Goal: Task Accomplishment & Management: Manage account settings

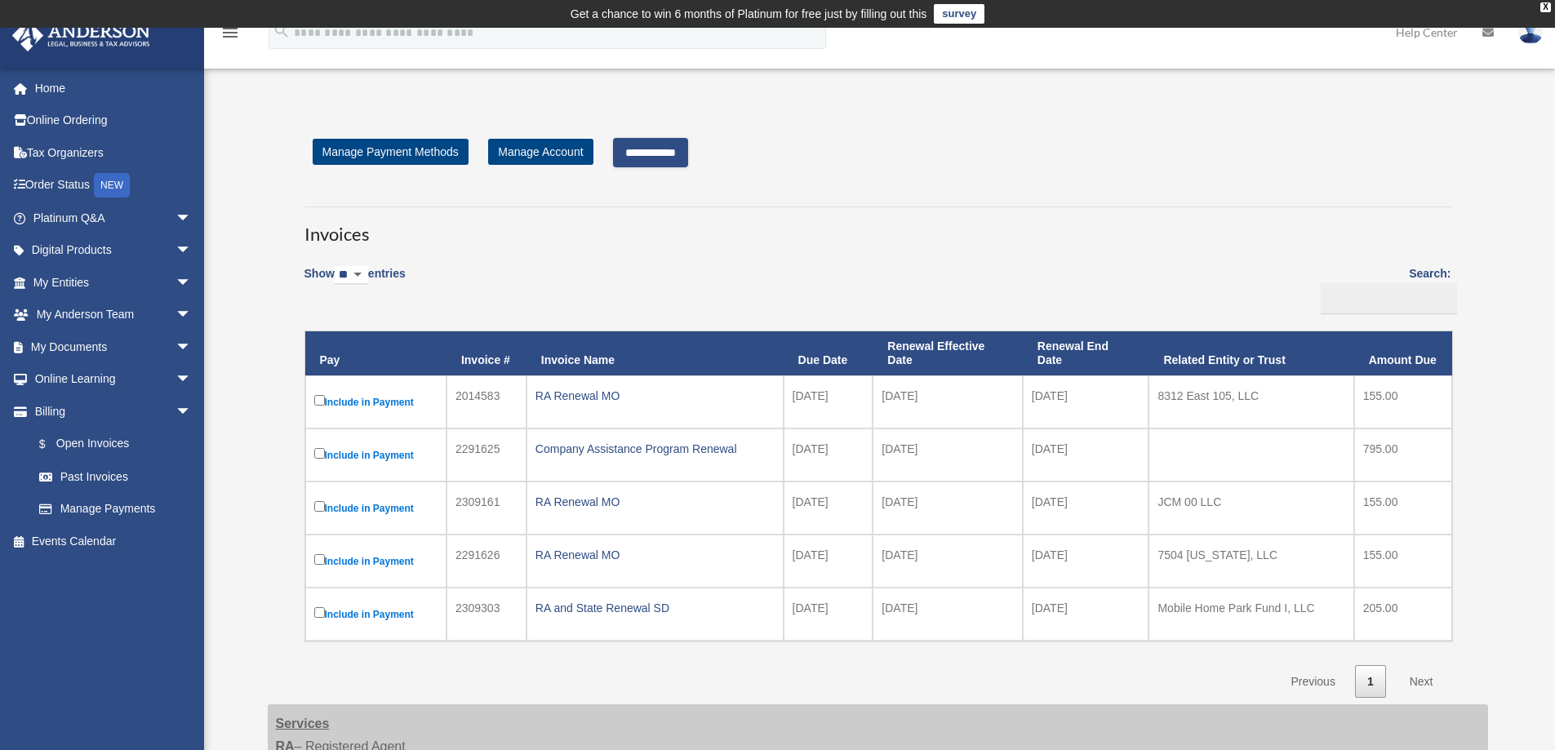
click at [687, 148] on input "**********" at bounding box center [650, 152] width 75 height 29
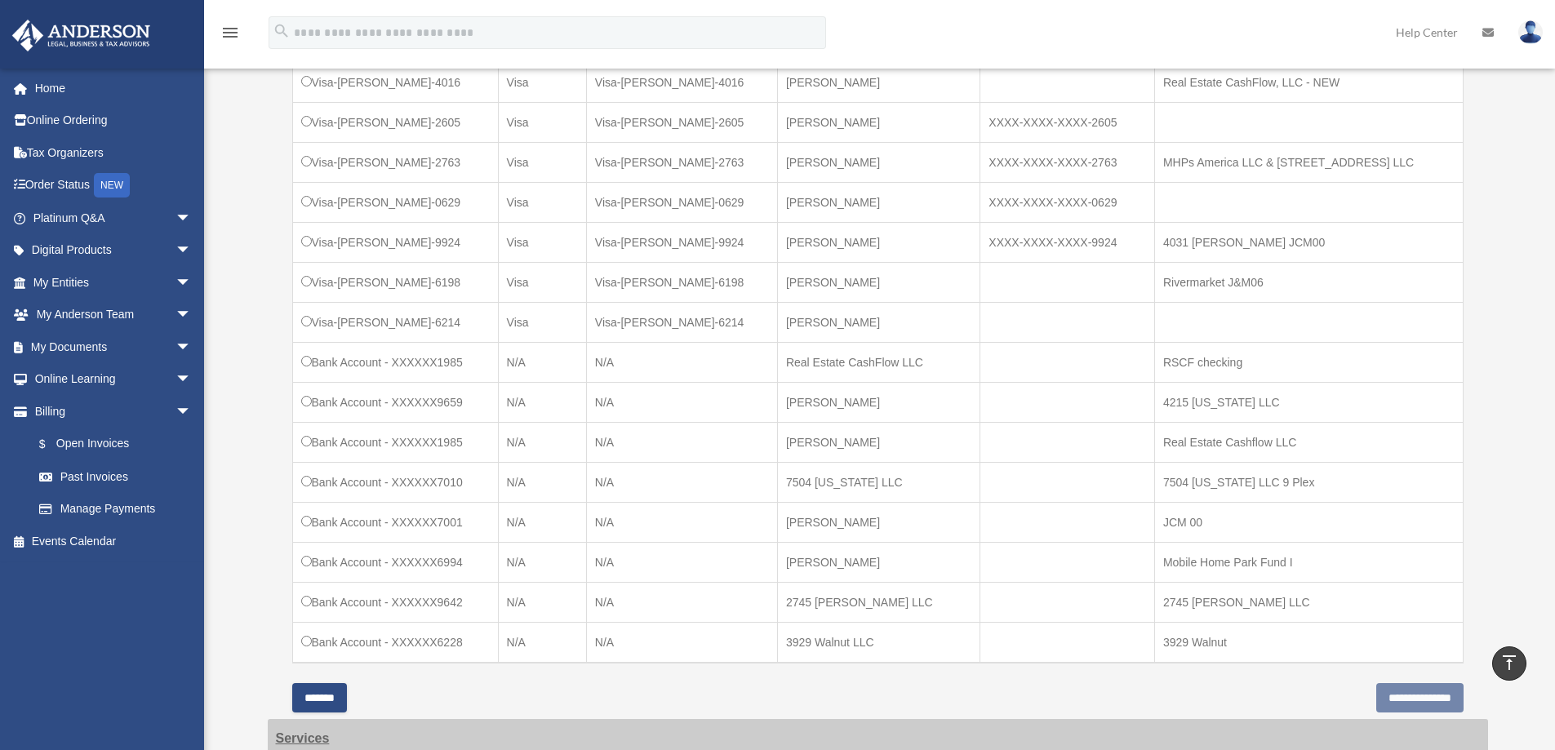
scroll to position [898, 0]
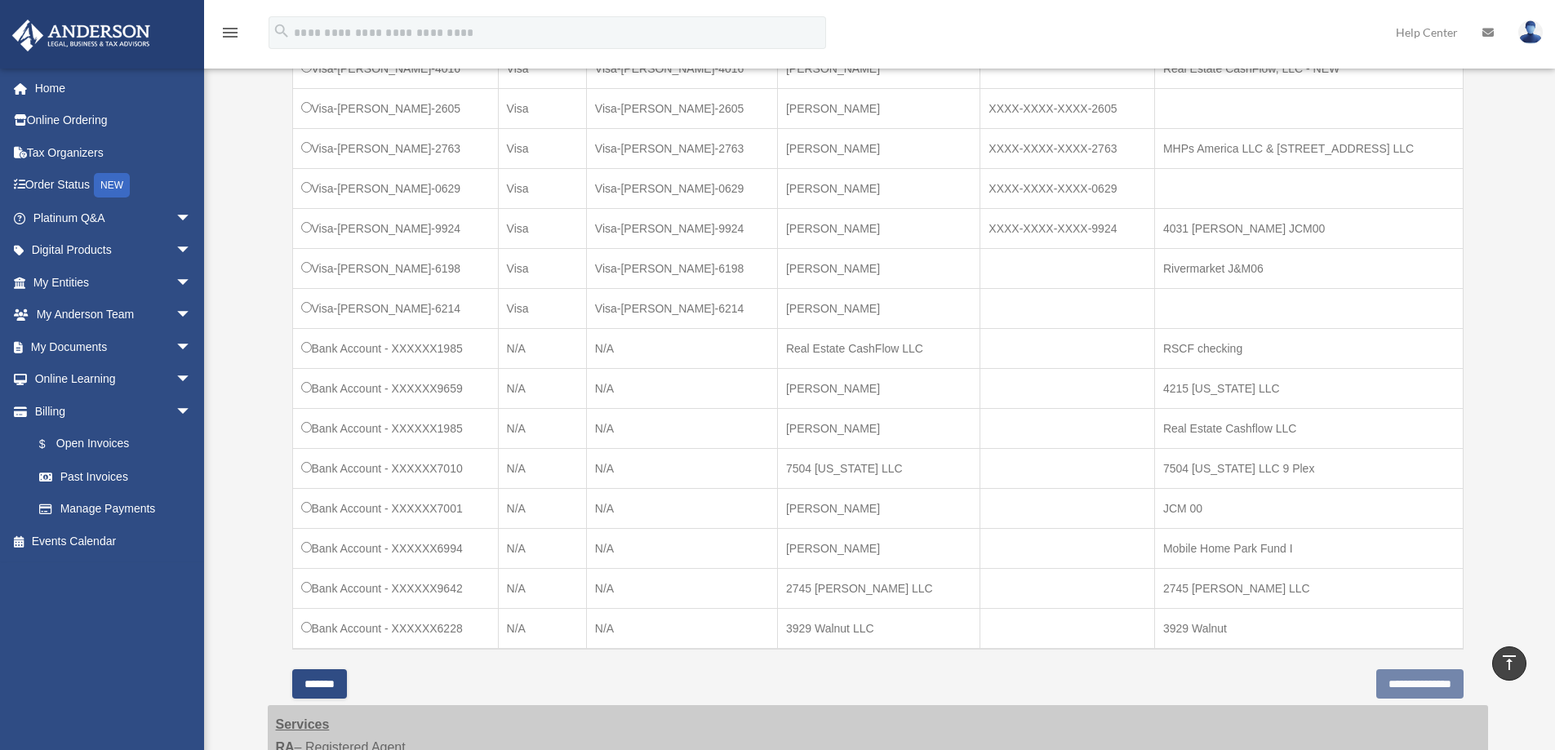
click at [313, 336] on td "Bank Account - XXXXXX1985" at bounding box center [395, 349] width 206 height 40
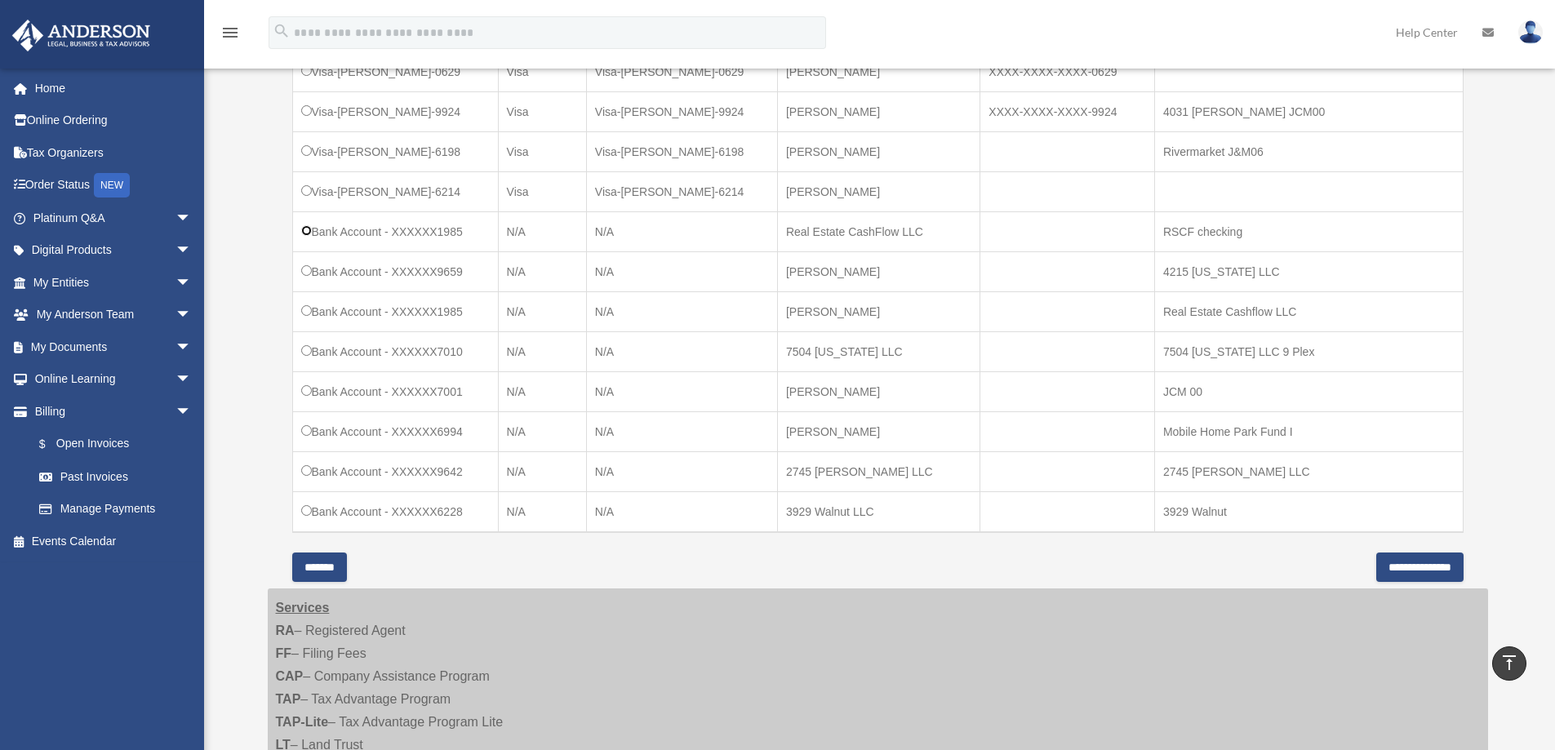
scroll to position [1061, 0]
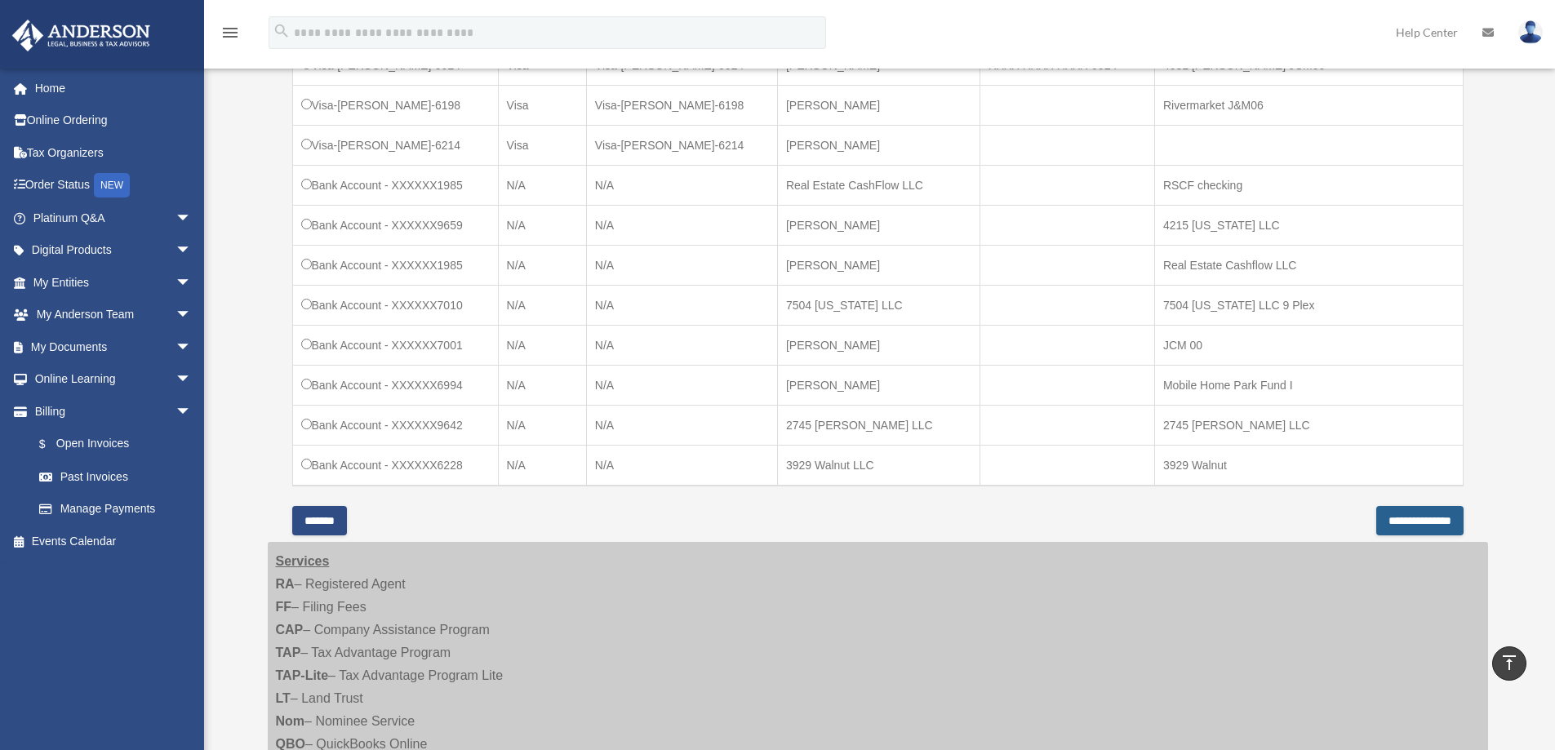
click at [1402, 513] on input "**********" at bounding box center [1419, 520] width 87 height 29
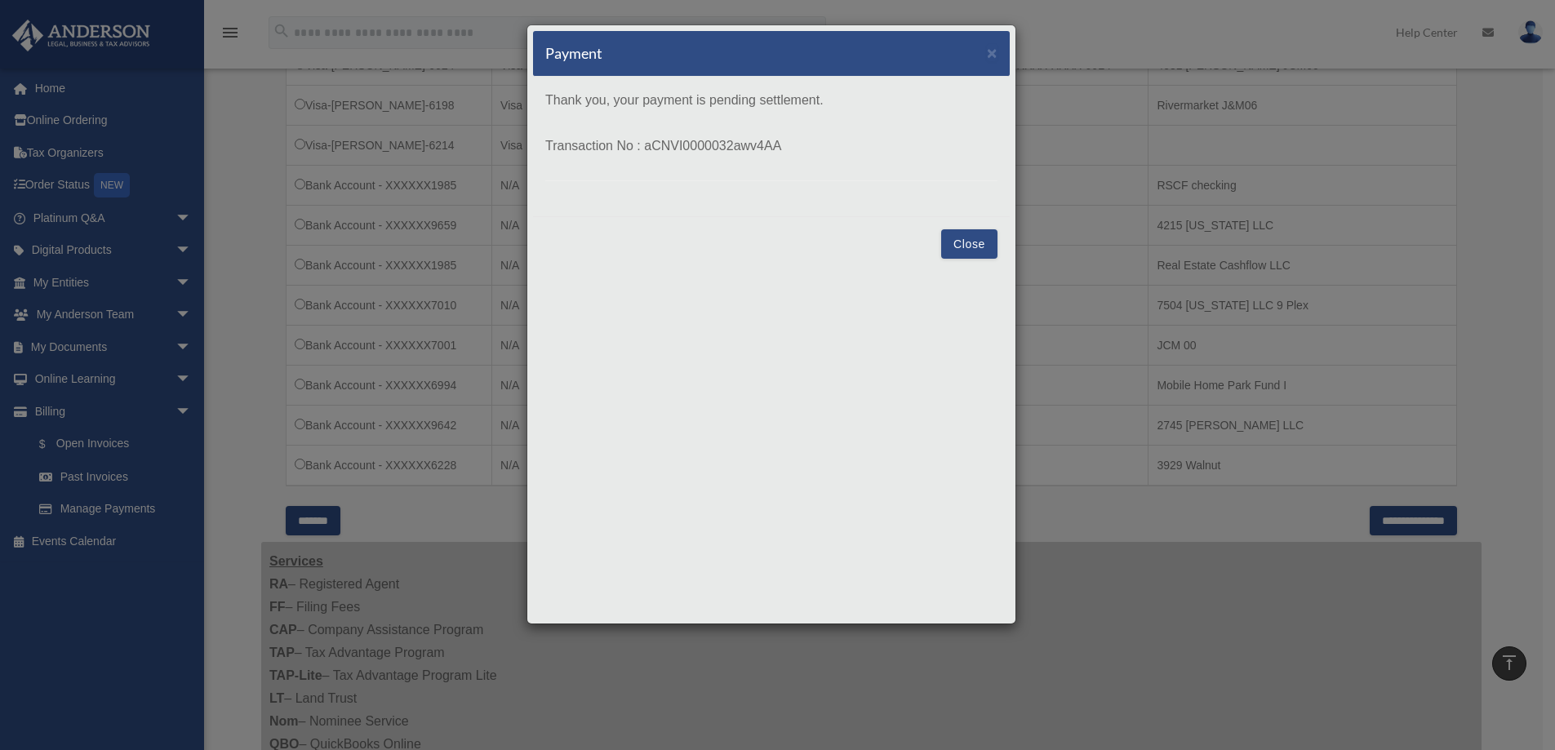
click at [978, 240] on button "Close" at bounding box center [969, 243] width 56 height 29
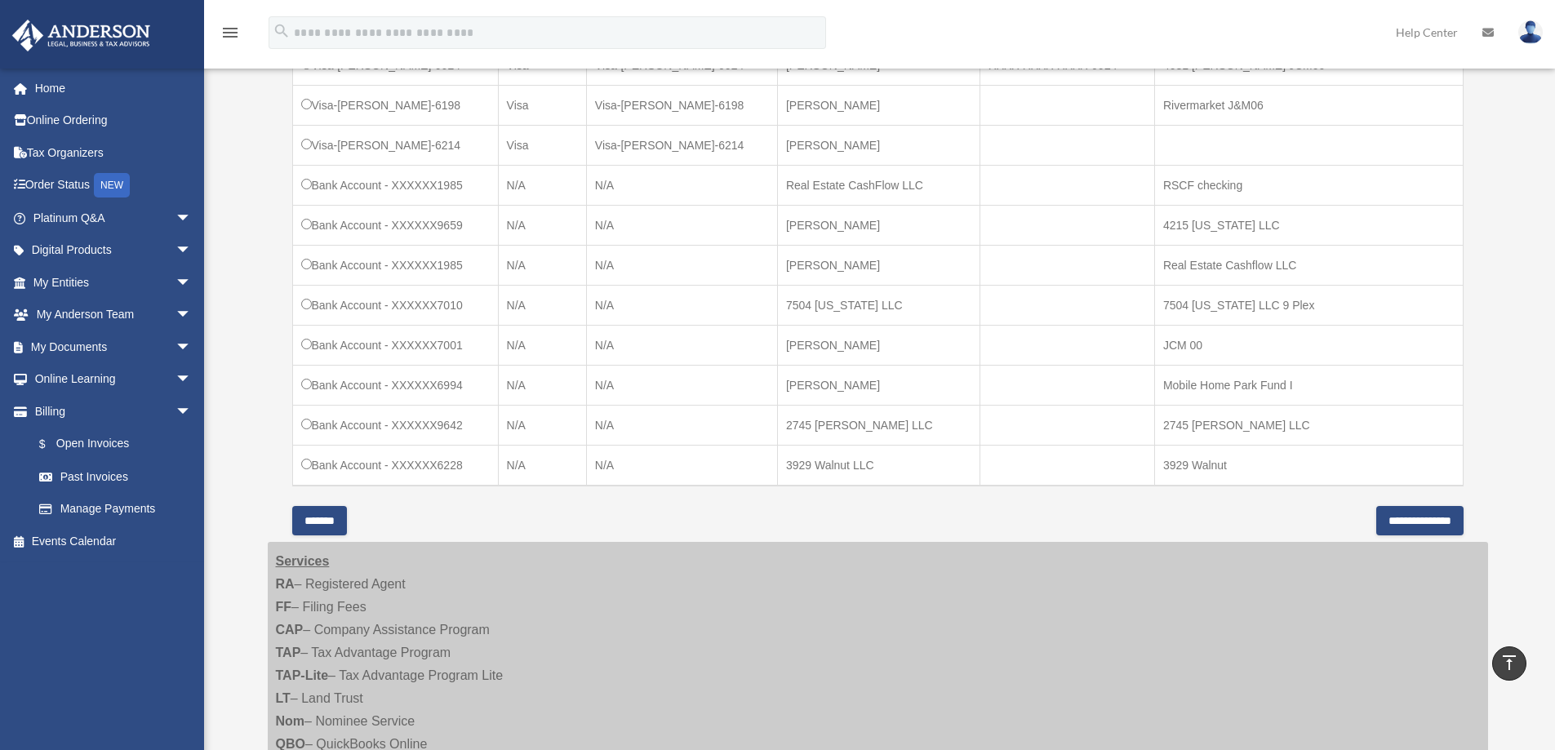
click at [325, 517] on input "*******" at bounding box center [319, 520] width 55 height 29
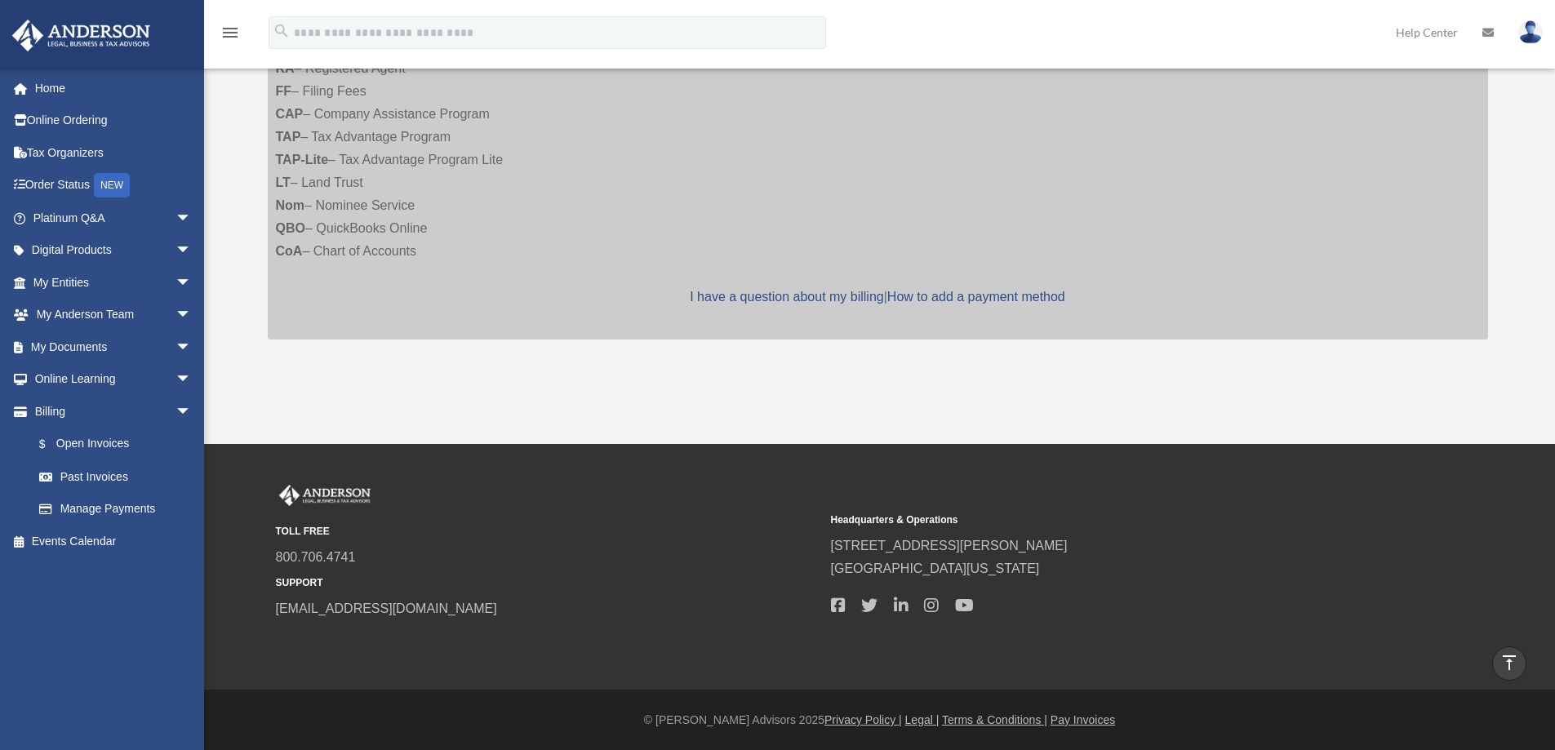
scroll to position [678, 0]
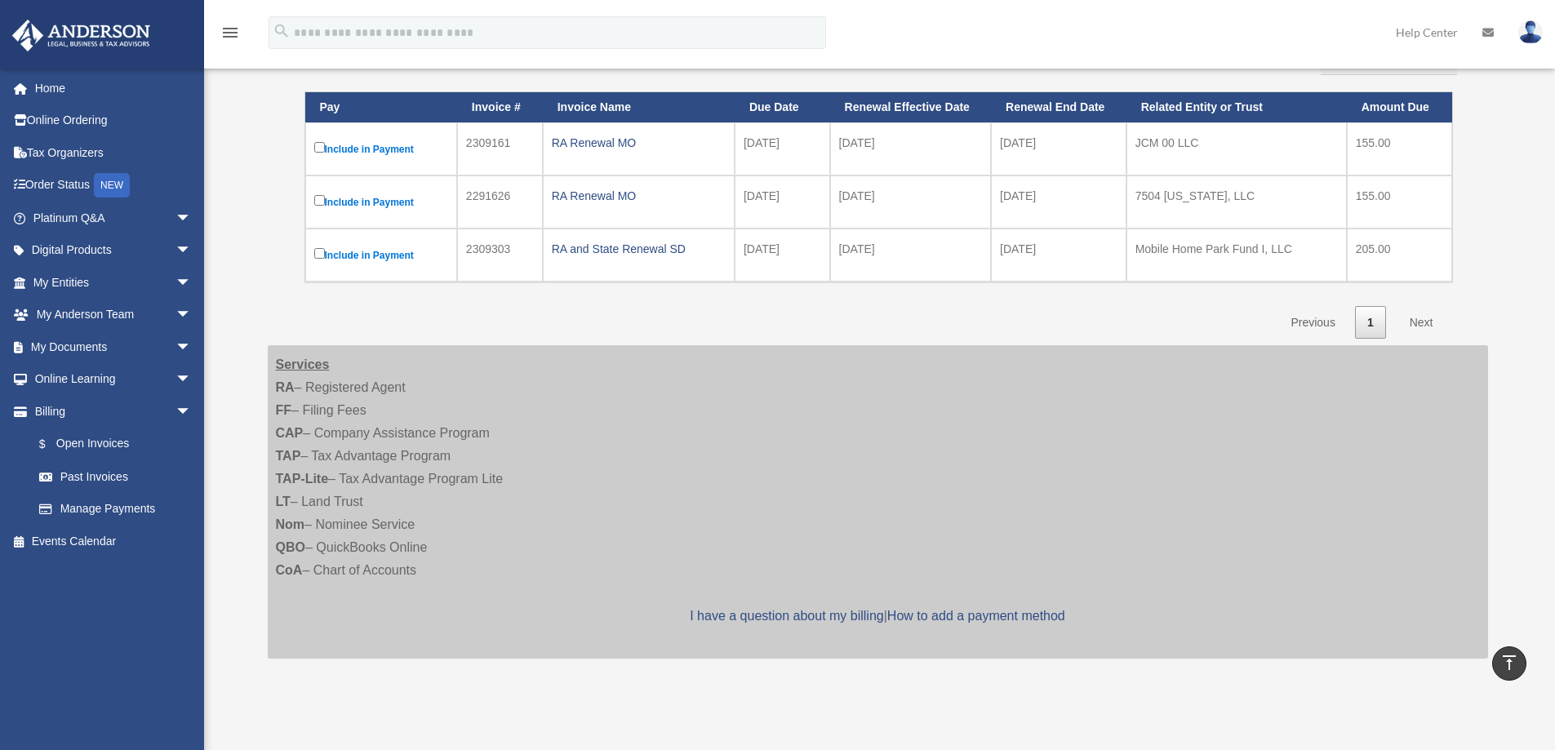
scroll to position [1, 0]
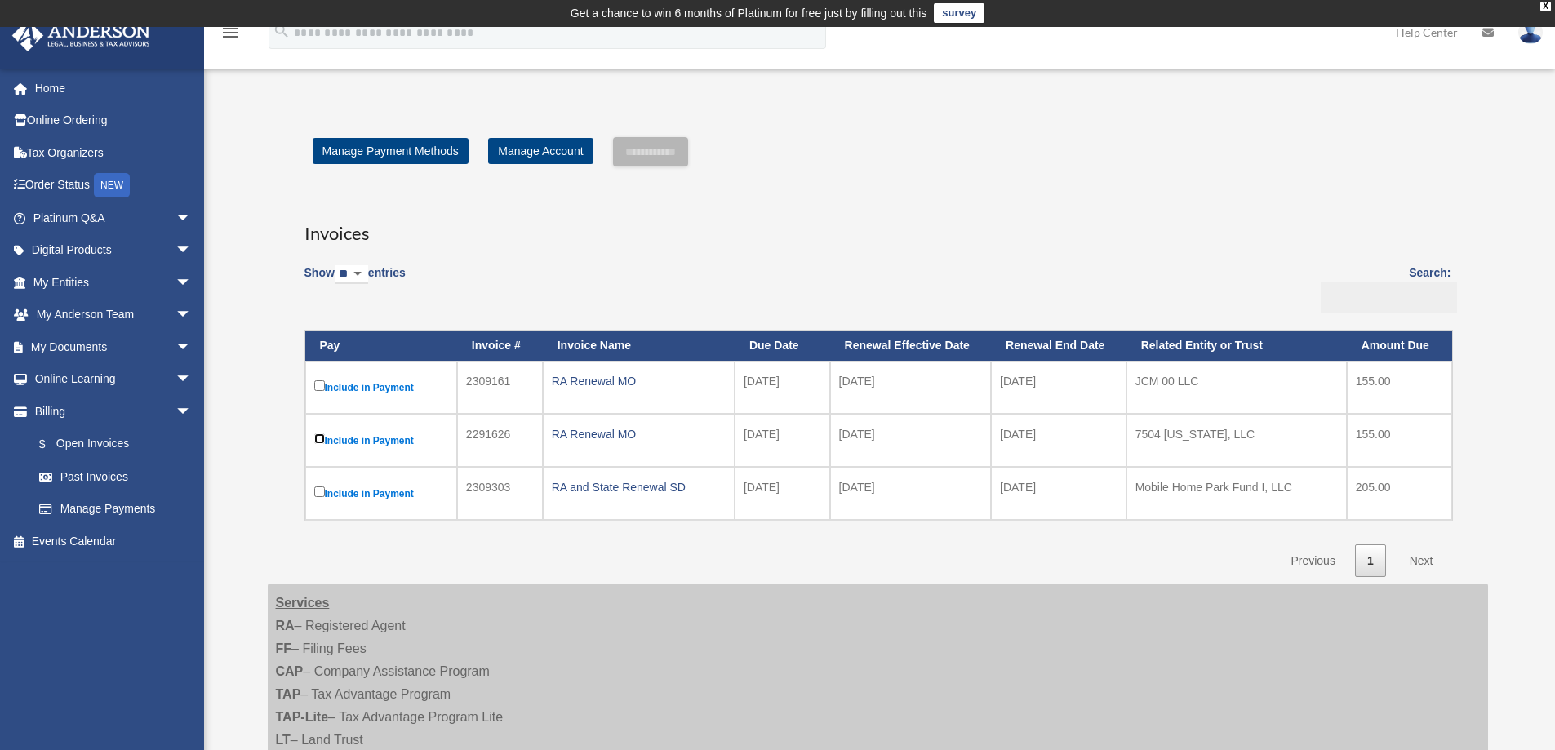
click at [326, 439] on label "Include in Payment" at bounding box center [381, 440] width 134 height 20
click at [657, 150] on input "**********" at bounding box center [650, 151] width 75 height 29
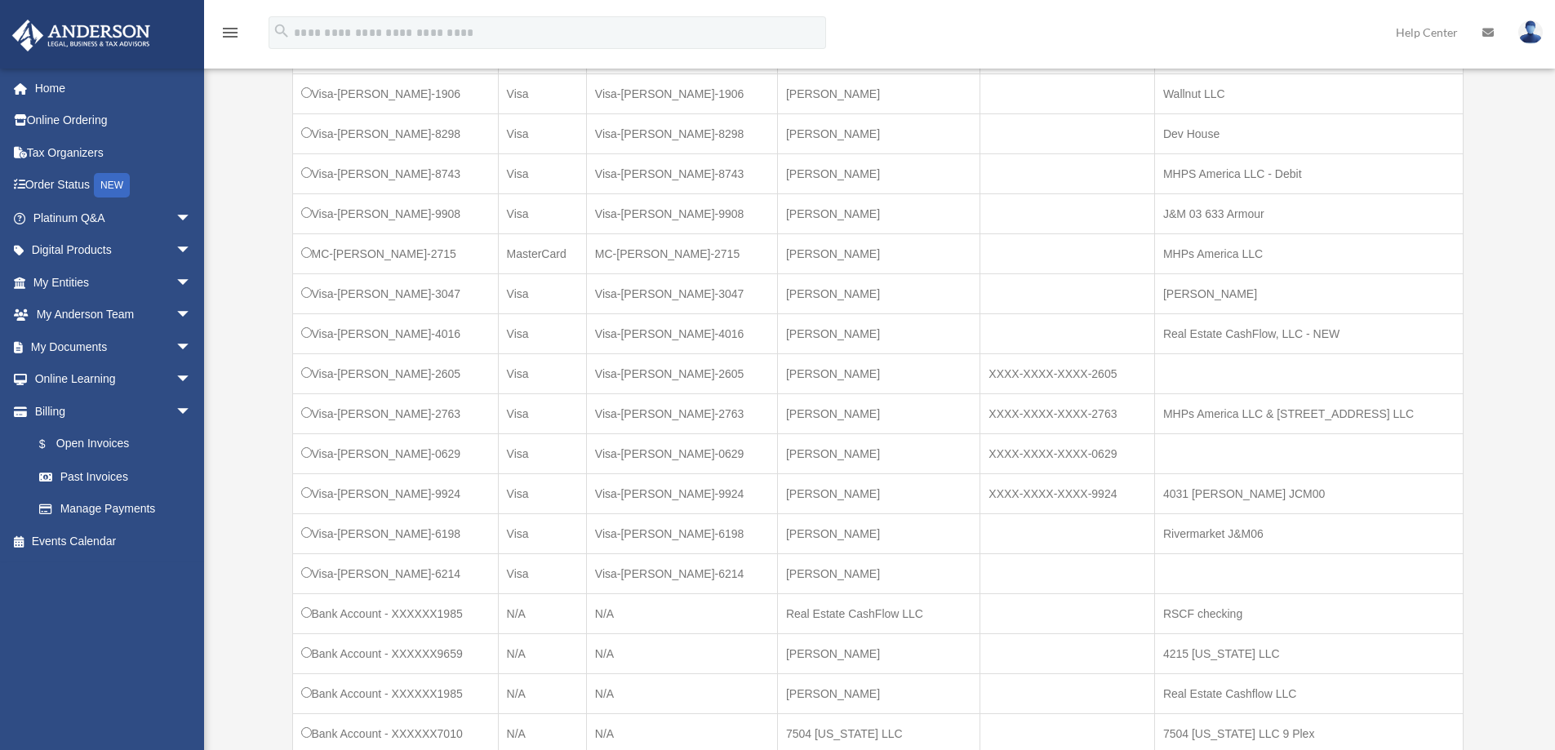
scroll to position [899, 0]
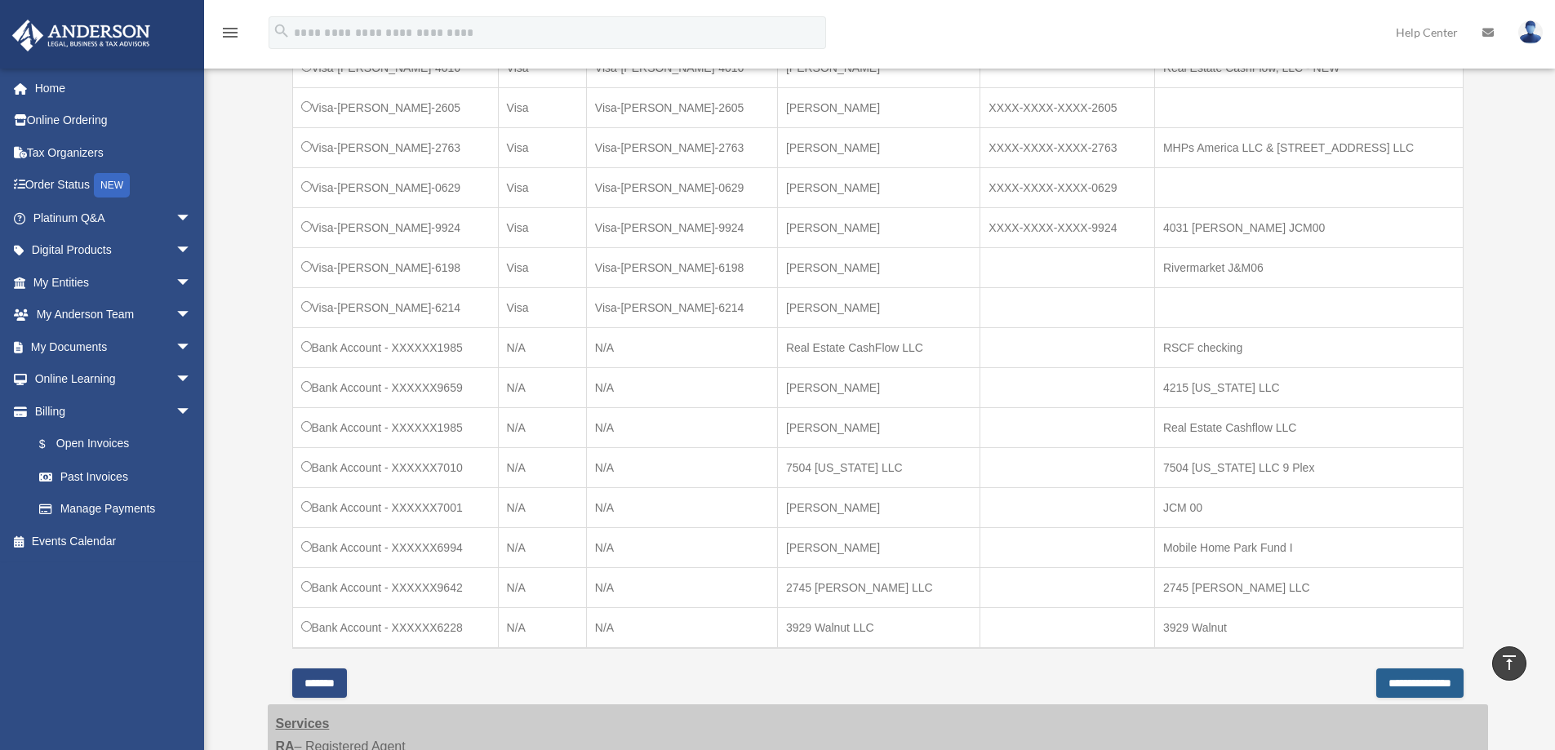
click at [1376, 678] on input "**********" at bounding box center [1419, 683] width 87 height 29
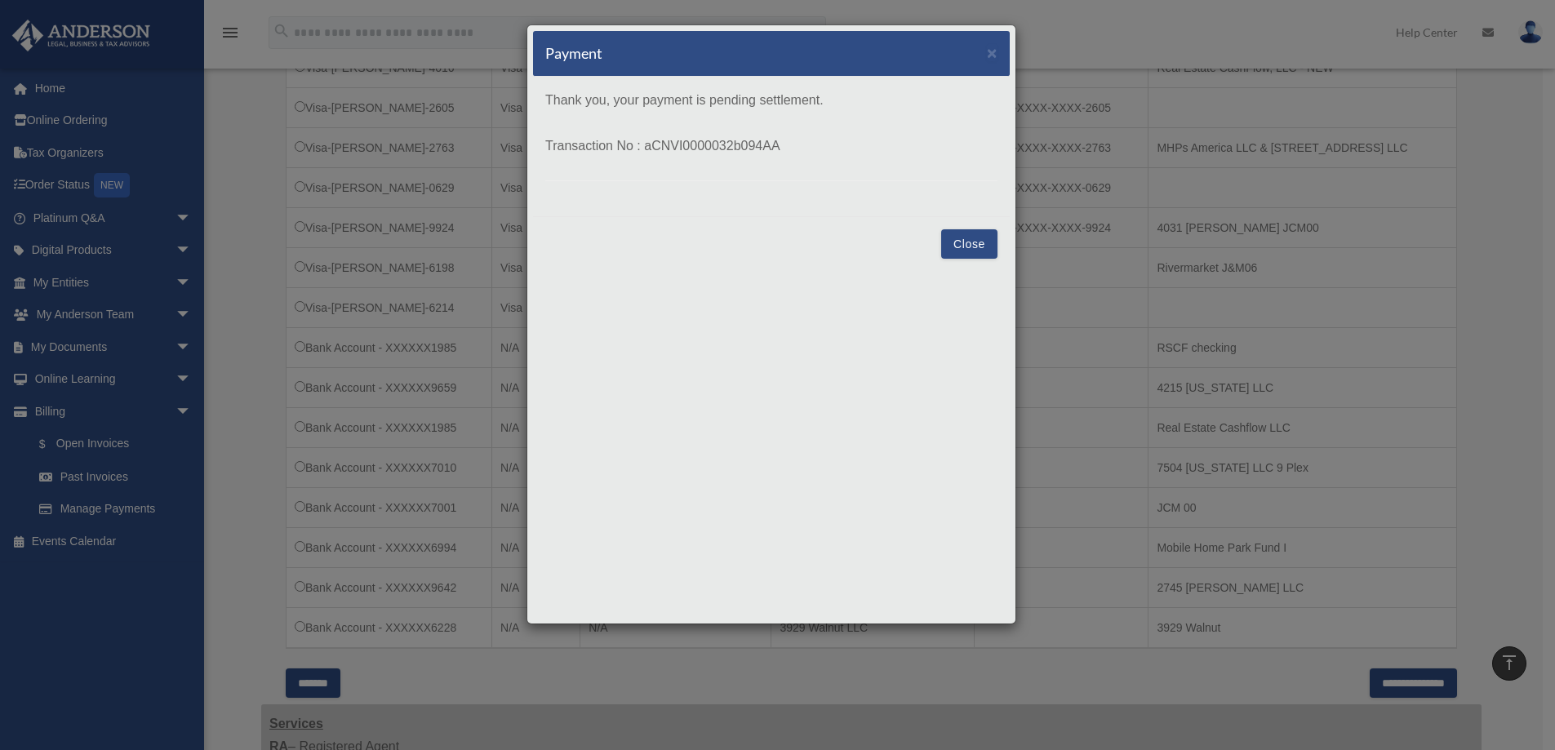
click at [972, 242] on button "Close" at bounding box center [969, 243] width 56 height 29
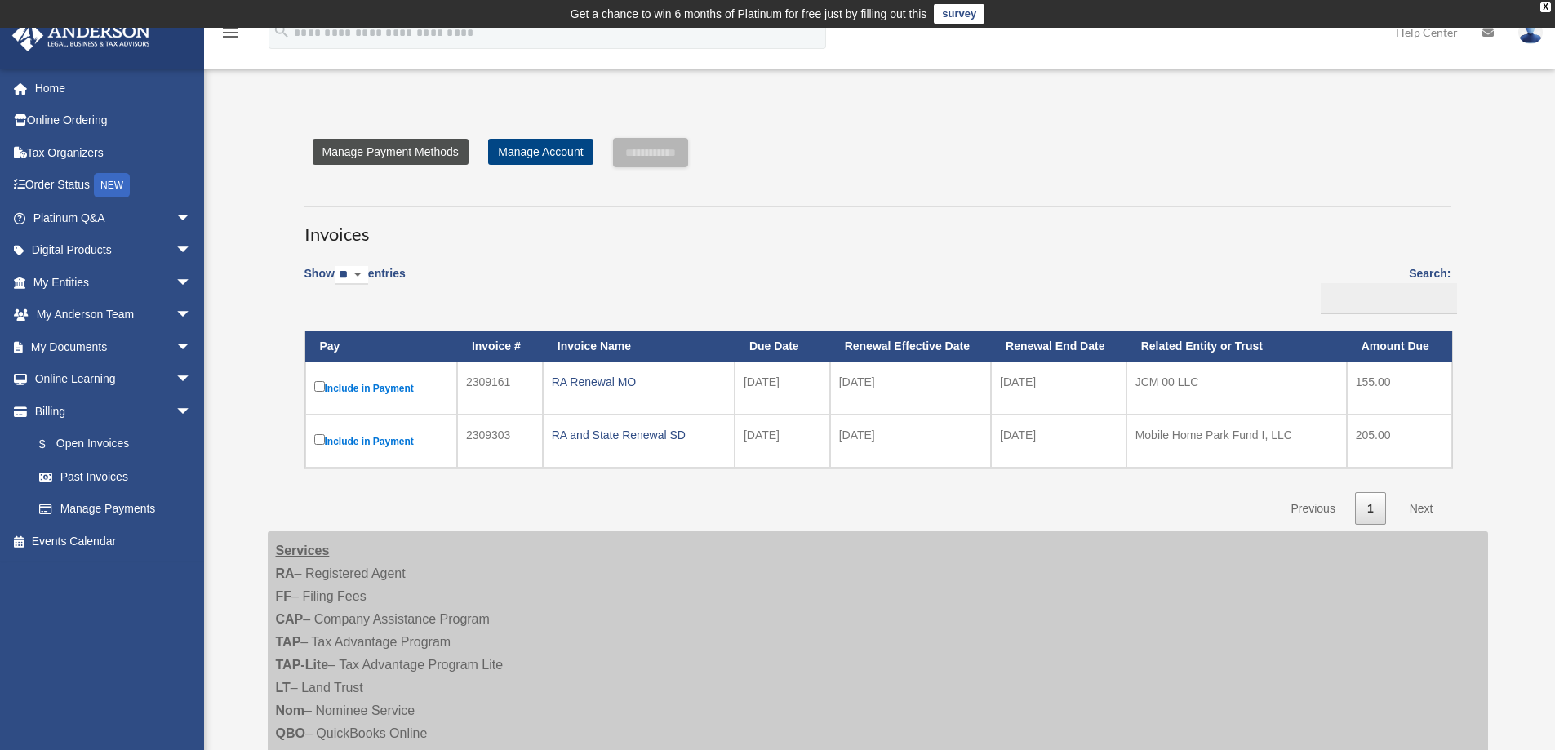
click at [406, 151] on link "Manage Payment Methods" at bounding box center [391, 152] width 156 height 26
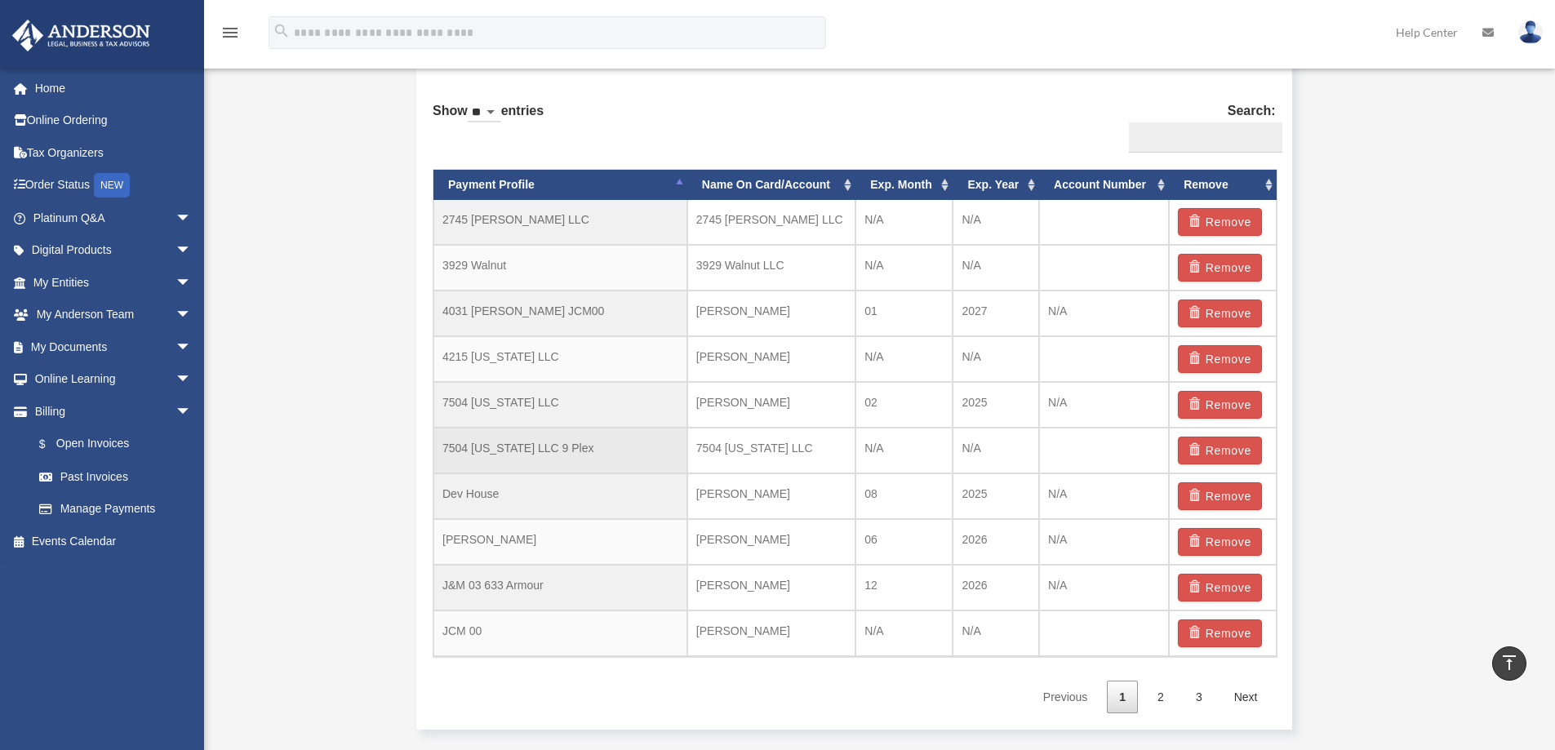
scroll to position [1007, 0]
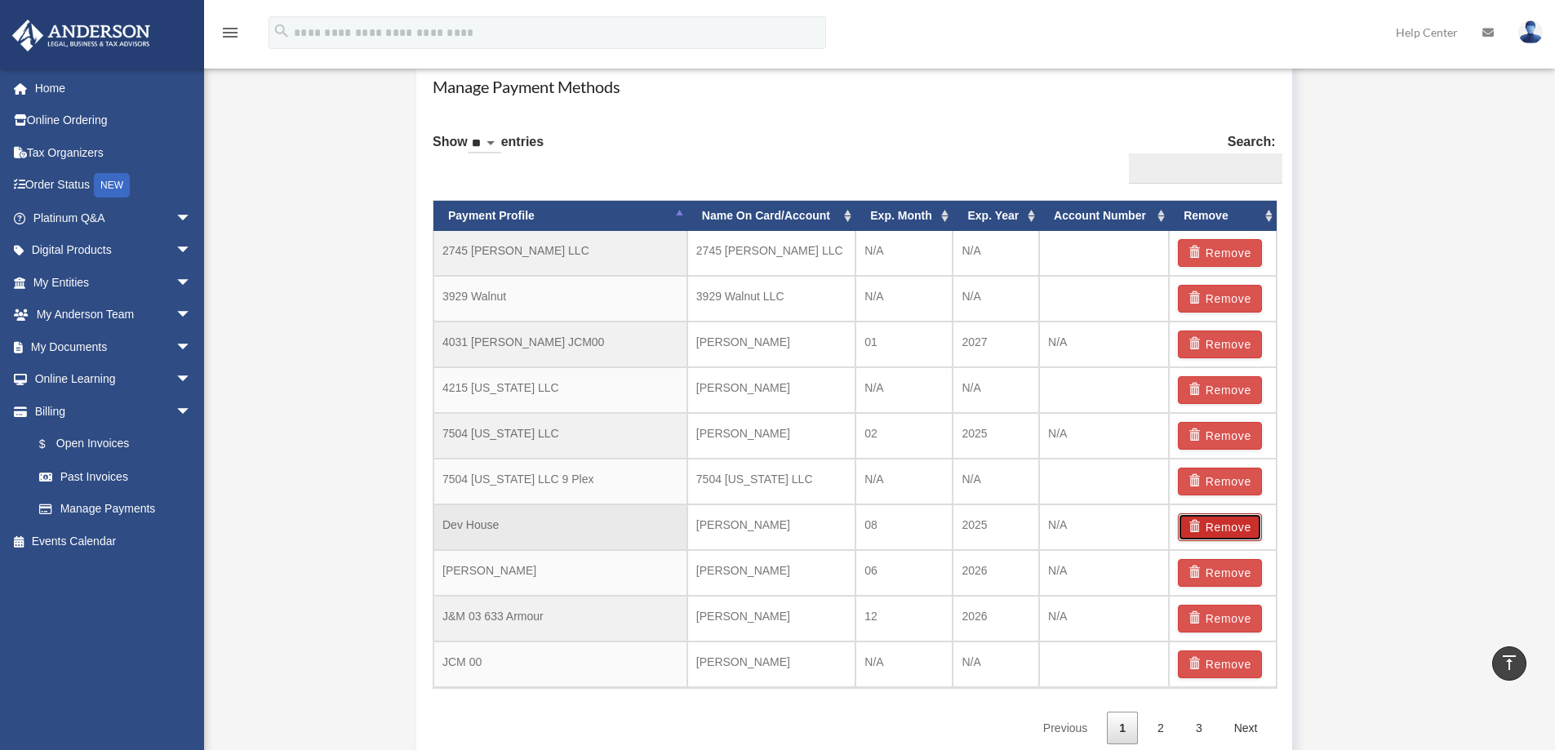
click at [1219, 523] on button "Remove" at bounding box center [1220, 527] width 84 height 28
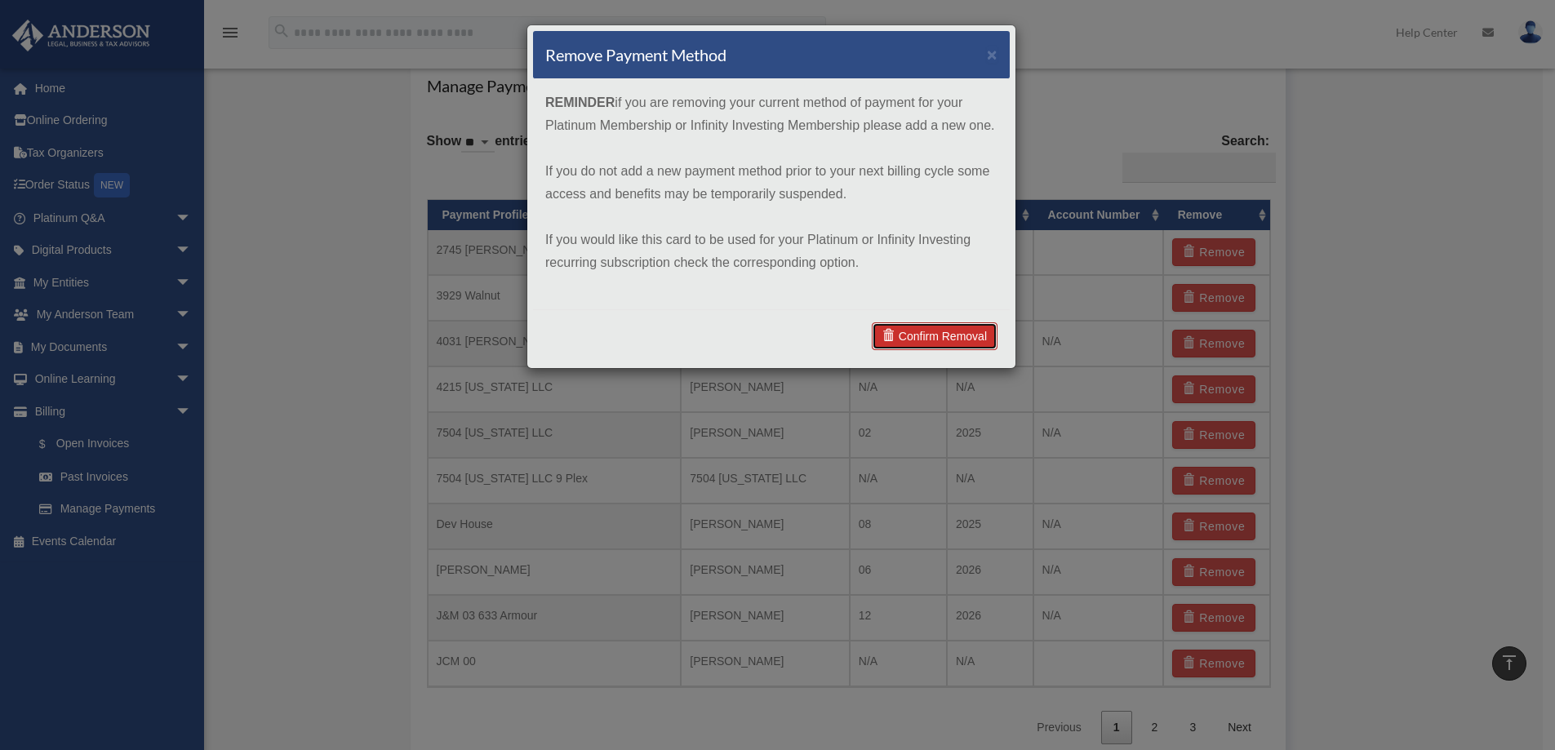
click at [963, 334] on link "Confirm Removal" at bounding box center [935, 336] width 126 height 28
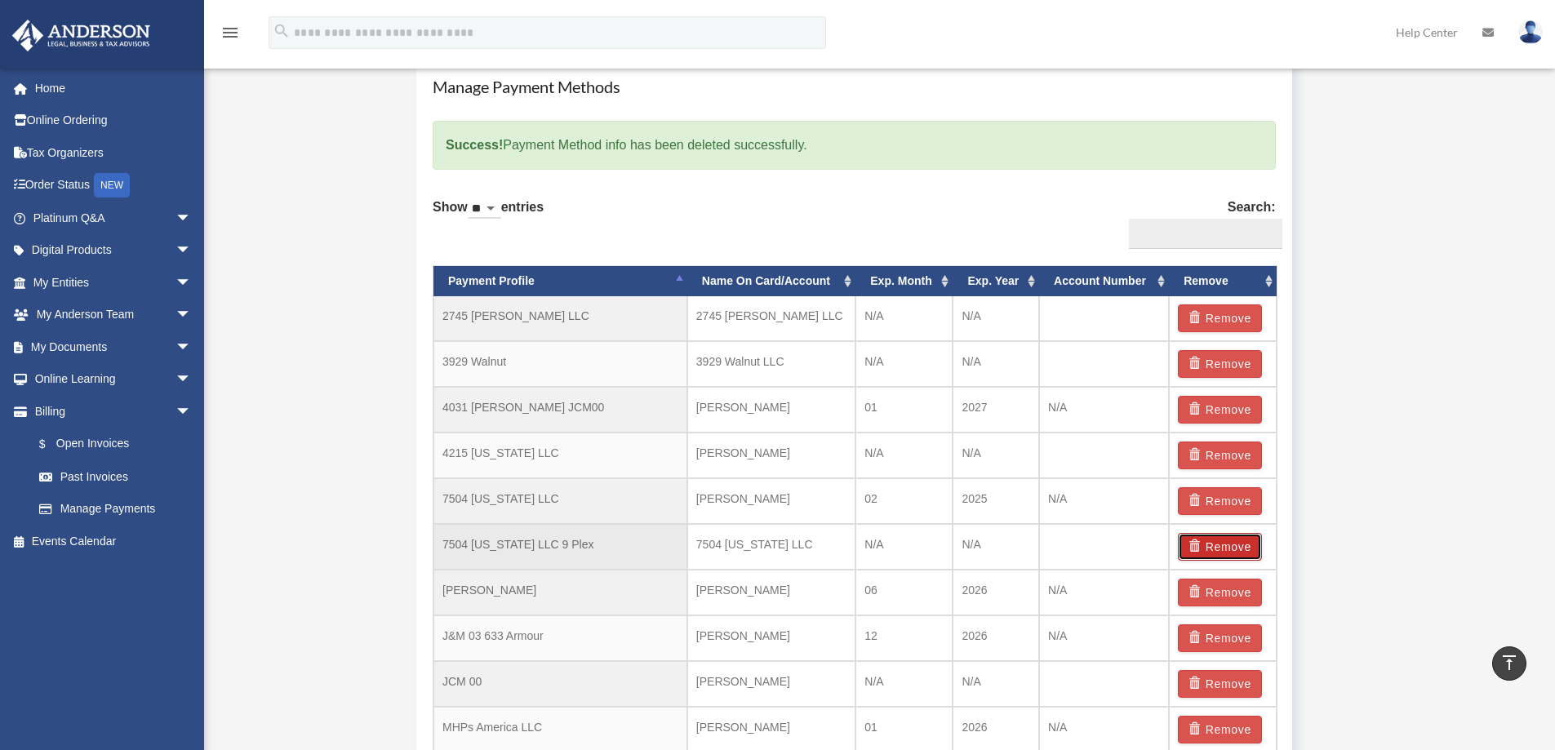
click at [1219, 540] on button "Remove" at bounding box center [1220, 547] width 84 height 28
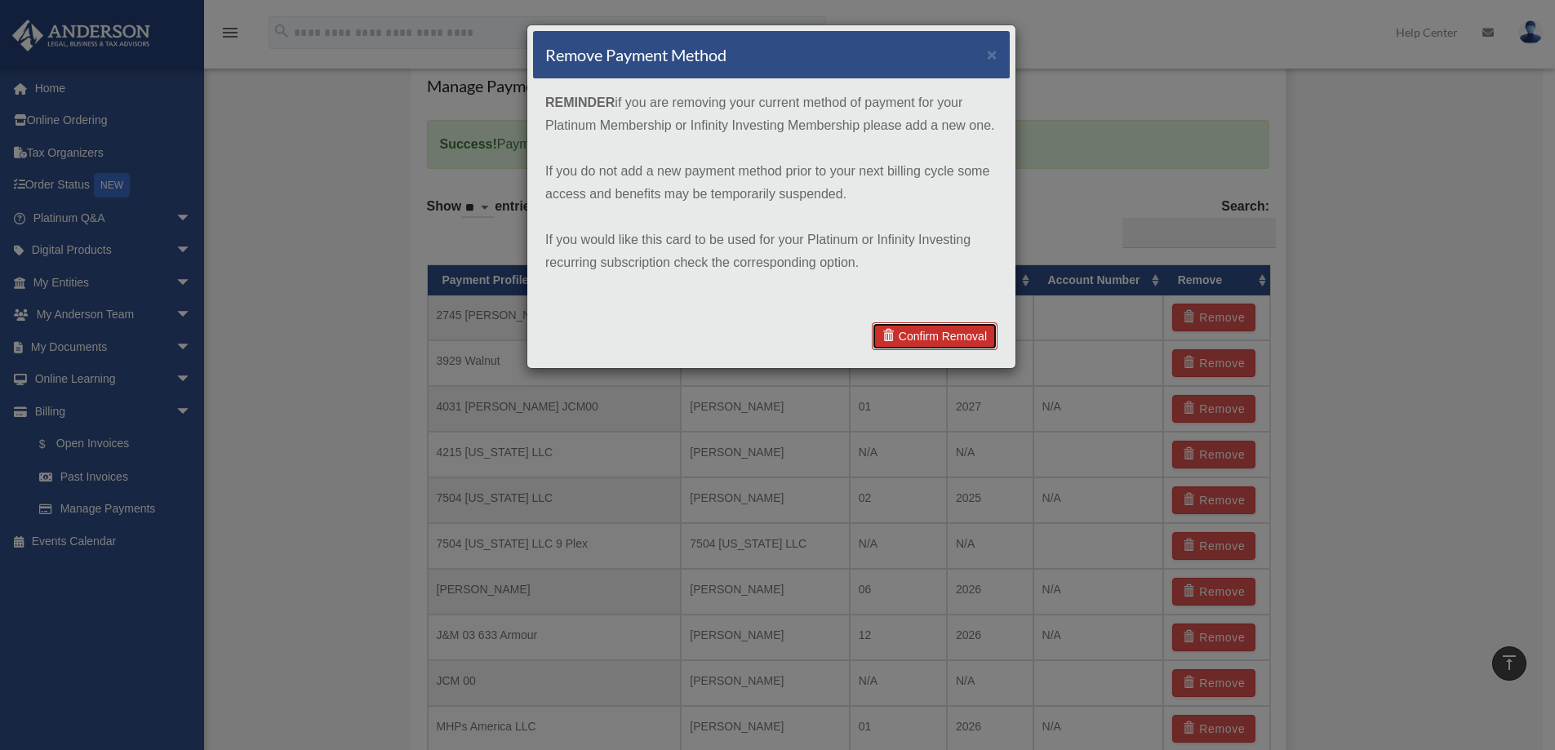
click at [950, 328] on link "Confirm Removal" at bounding box center [935, 336] width 126 height 28
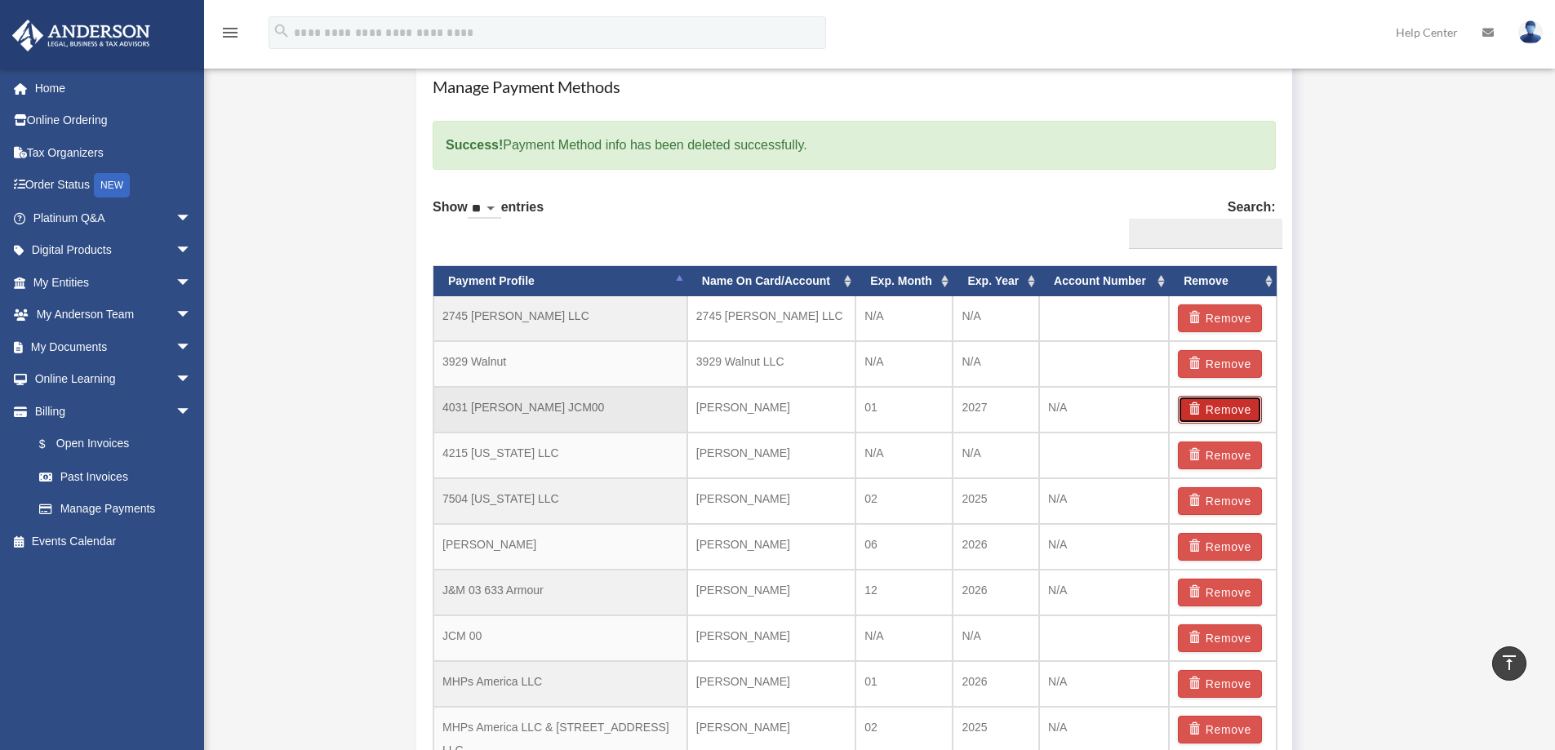
click at [1225, 407] on button "Remove" at bounding box center [1220, 410] width 84 height 28
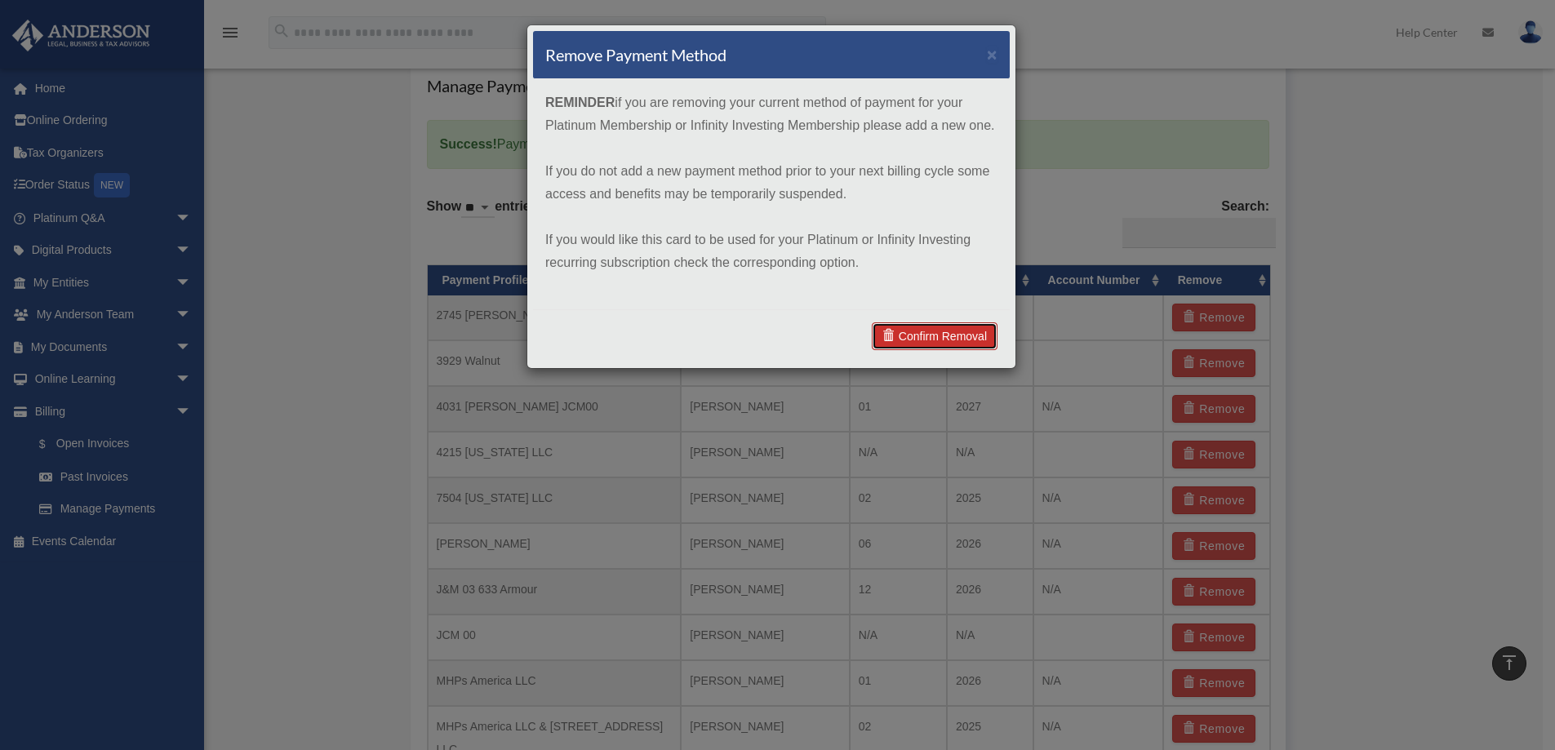
click at [930, 328] on link "Confirm Removal" at bounding box center [935, 336] width 126 height 28
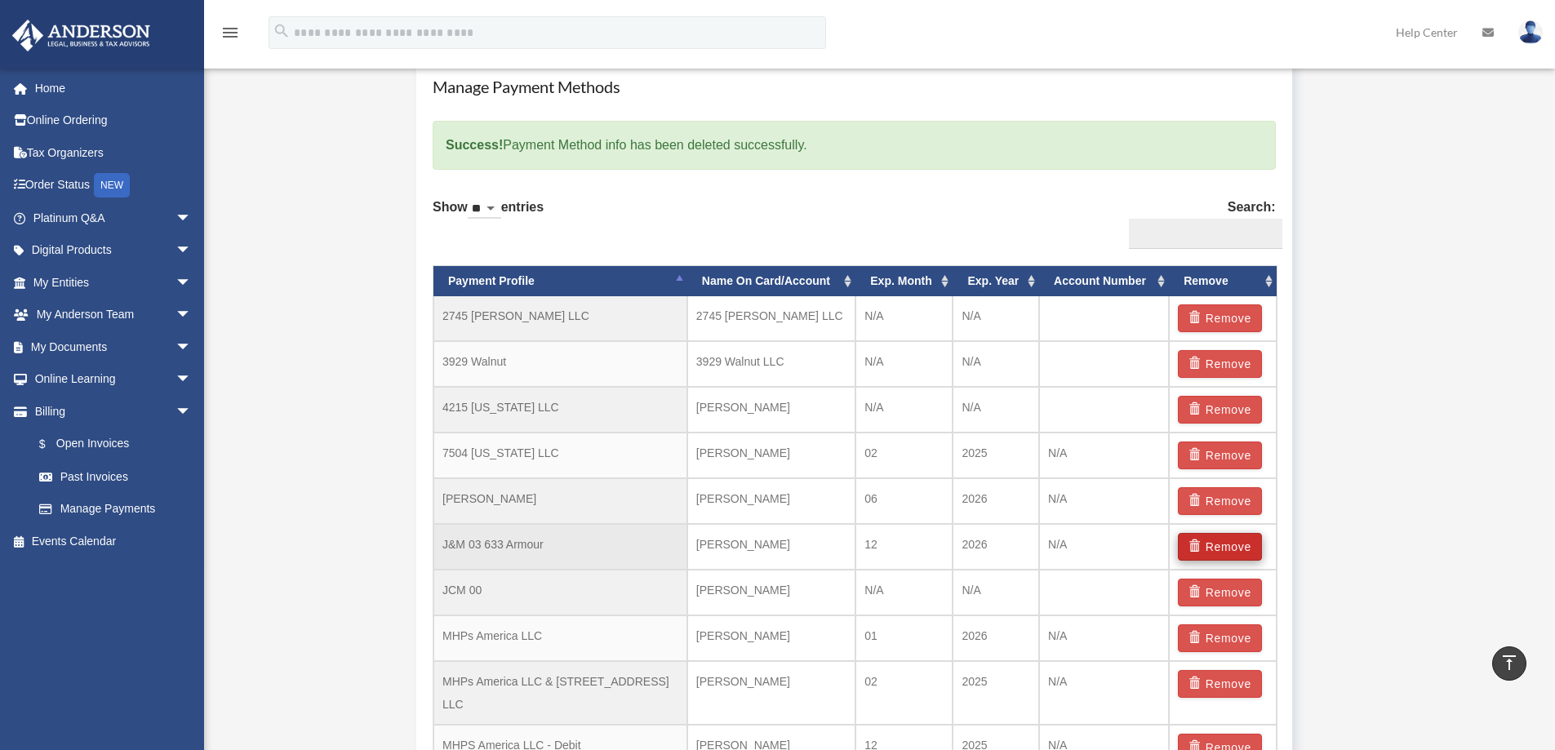
scroll to position [1171, 0]
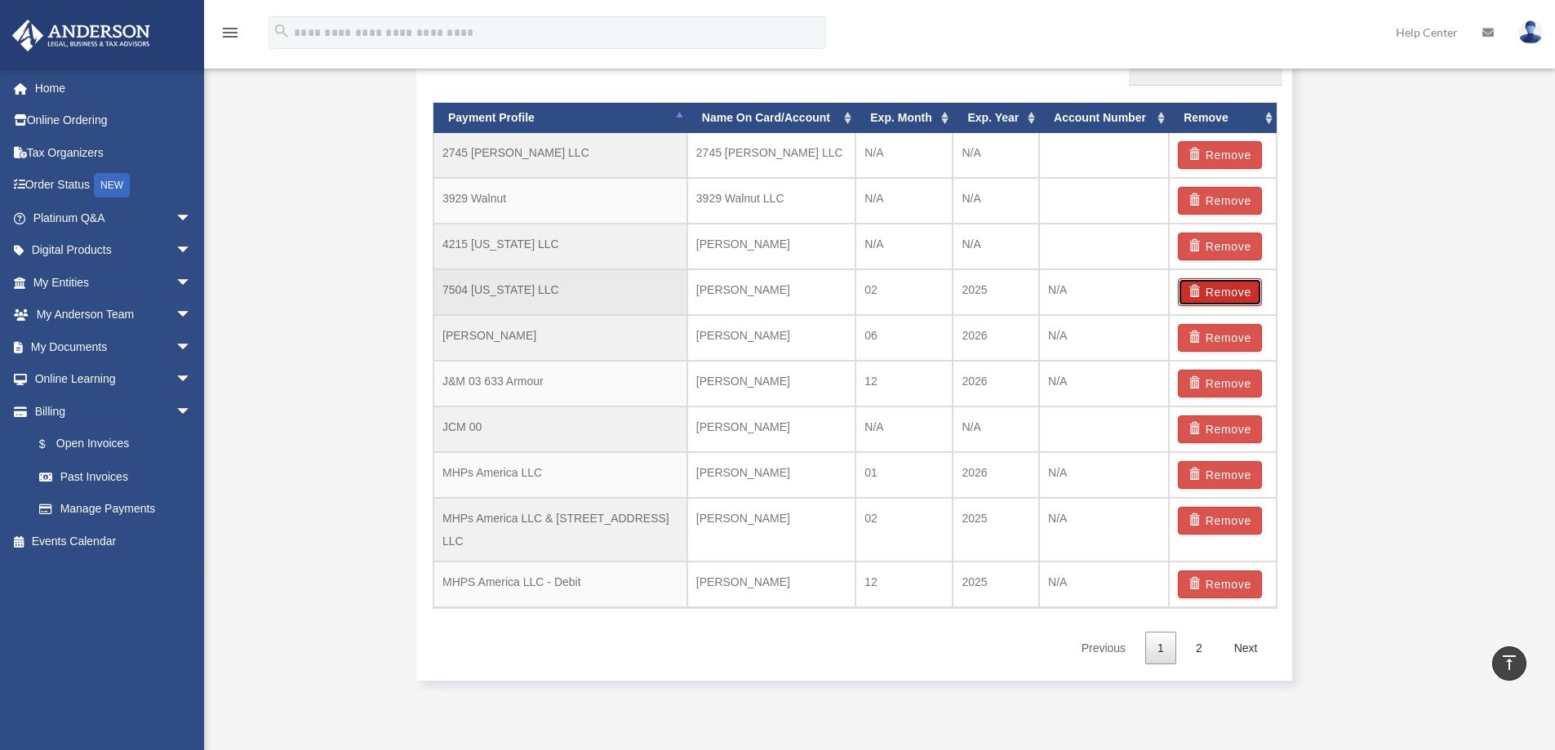
click at [1236, 291] on button "Remove" at bounding box center [1220, 292] width 84 height 28
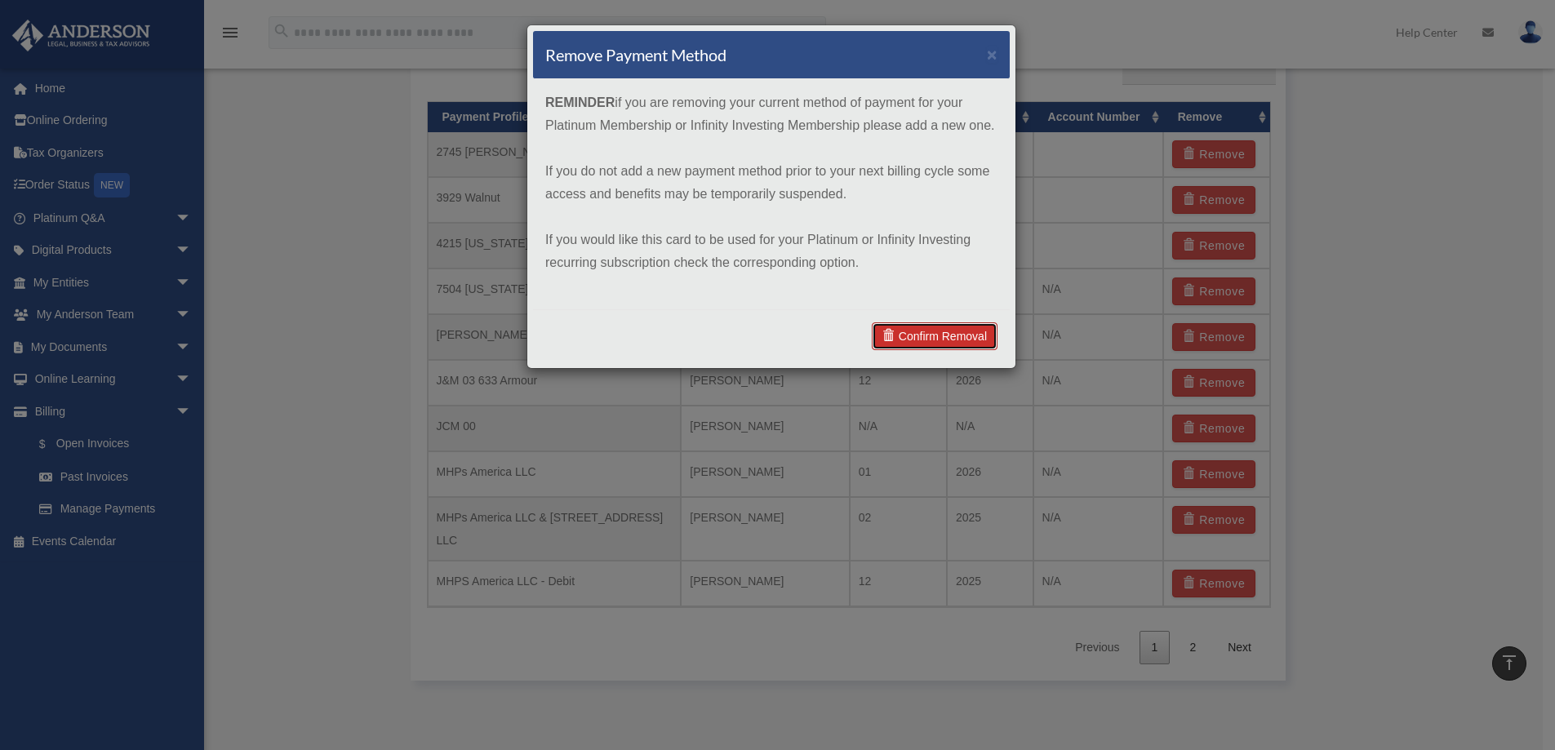
click at [940, 335] on link "Confirm Removal" at bounding box center [935, 336] width 126 height 28
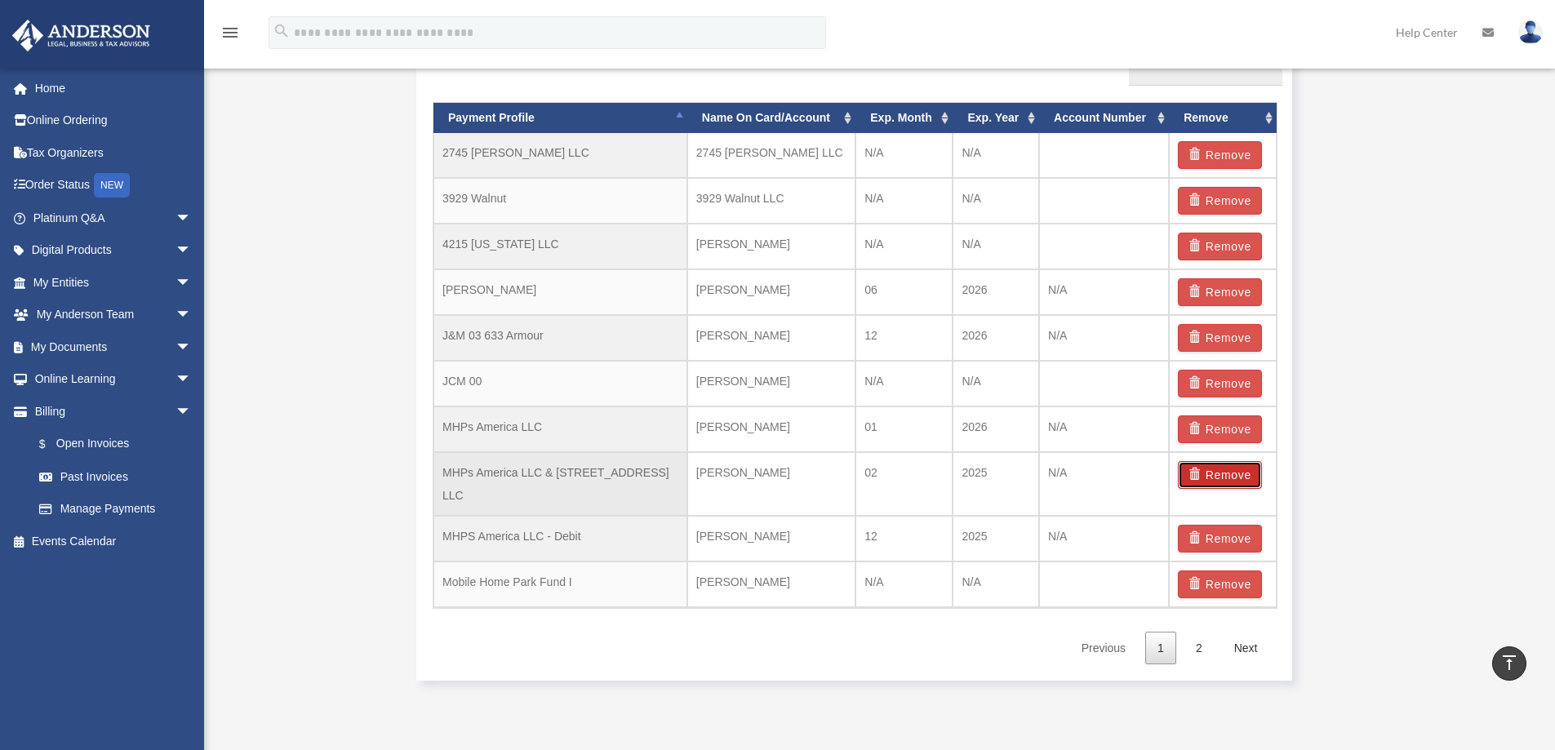
click at [1211, 478] on button "Remove" at bounding box center [1220, 475] width 84 height 28
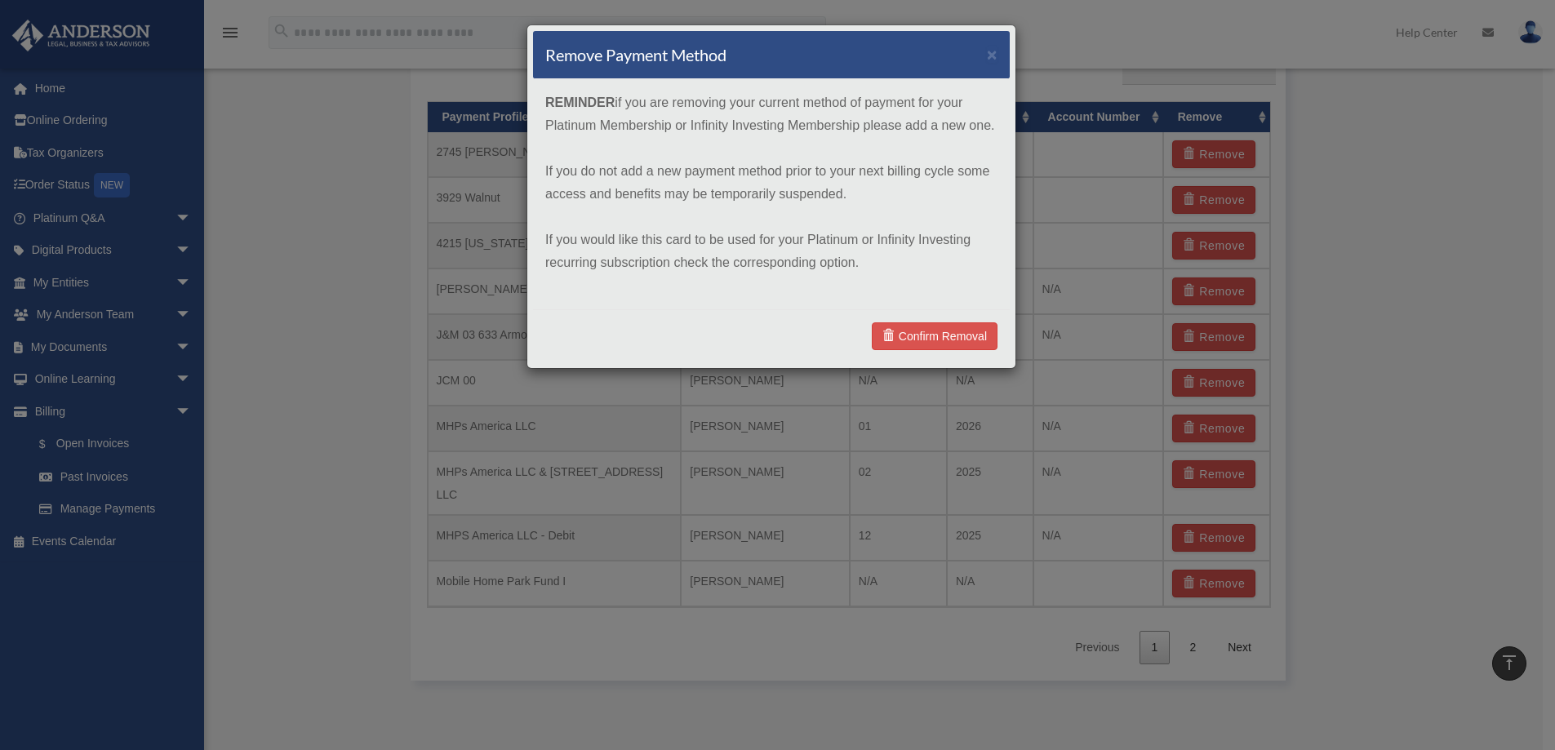
click at [952, 320] on div "Confirm Removal" at bounding box center [771, 335] width 477 height 53
click at [961, 343] on link "Confirm Removal" at bounding box center [935, 336] width 126 height 28
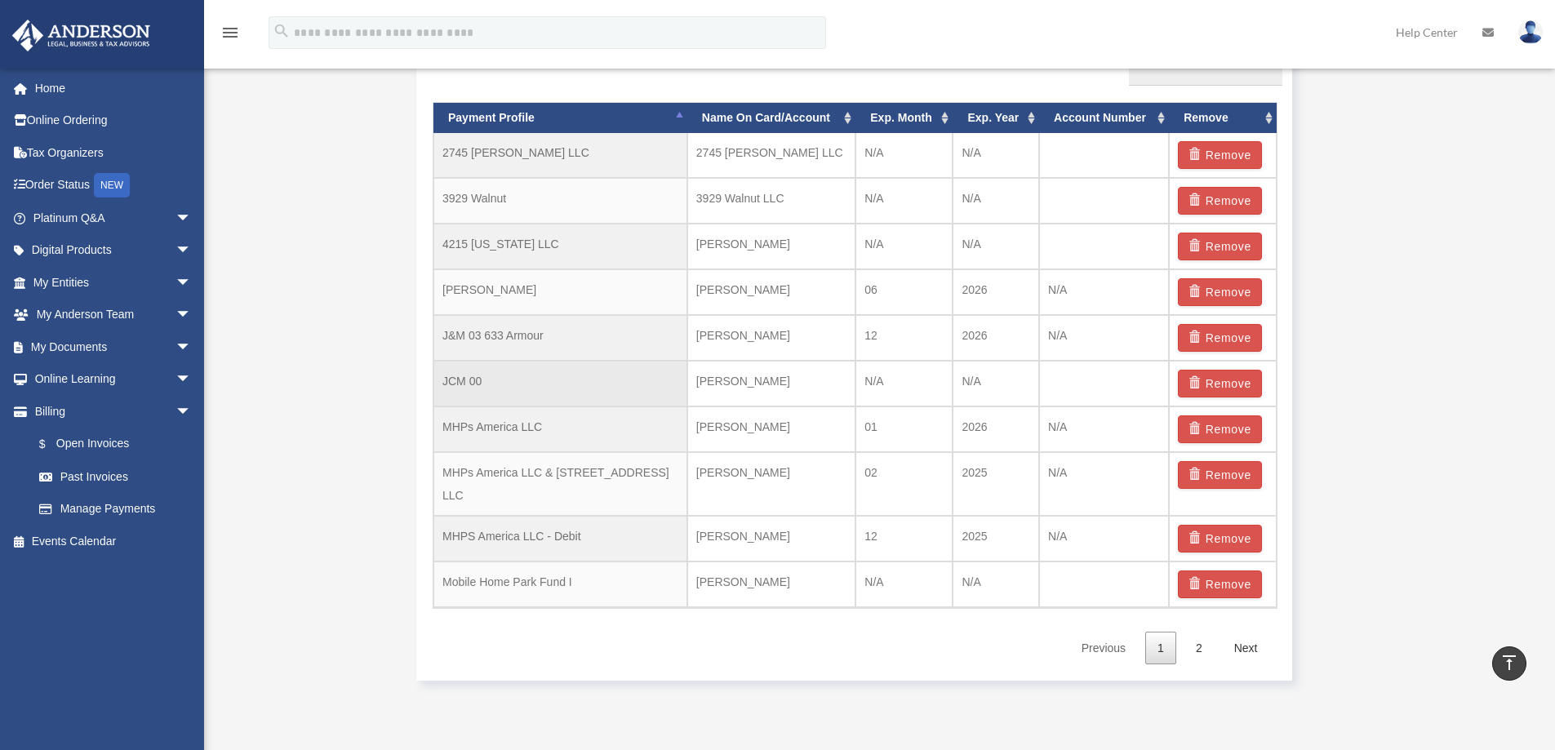
scroll to position [1168, 0]
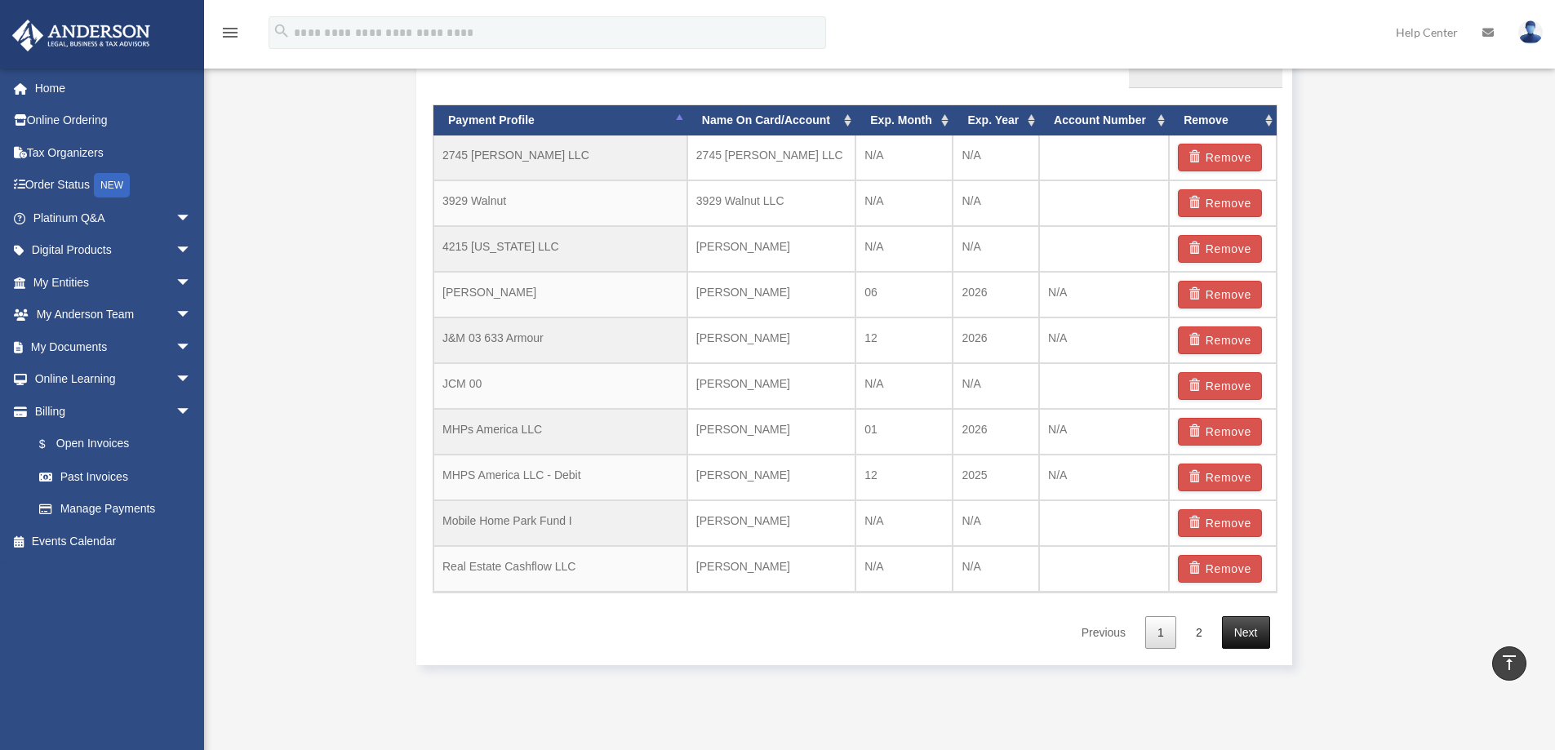
click at [1250, 640] on link "Next" at bounding box center [1246, 632] width 48 height 33
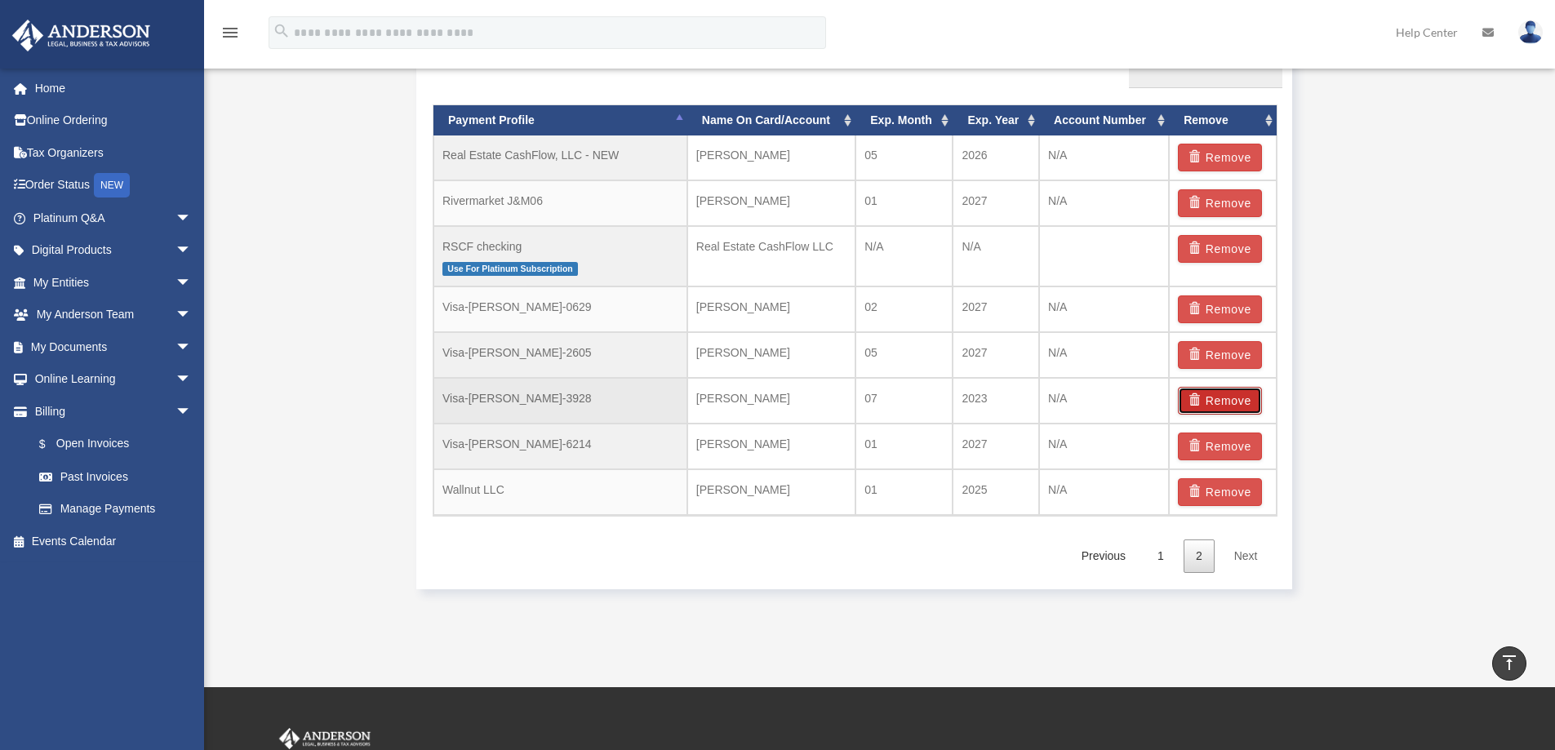
click at [1238, 402] on button "Remove" at bounding box center [1220, 401] width 84 height 28
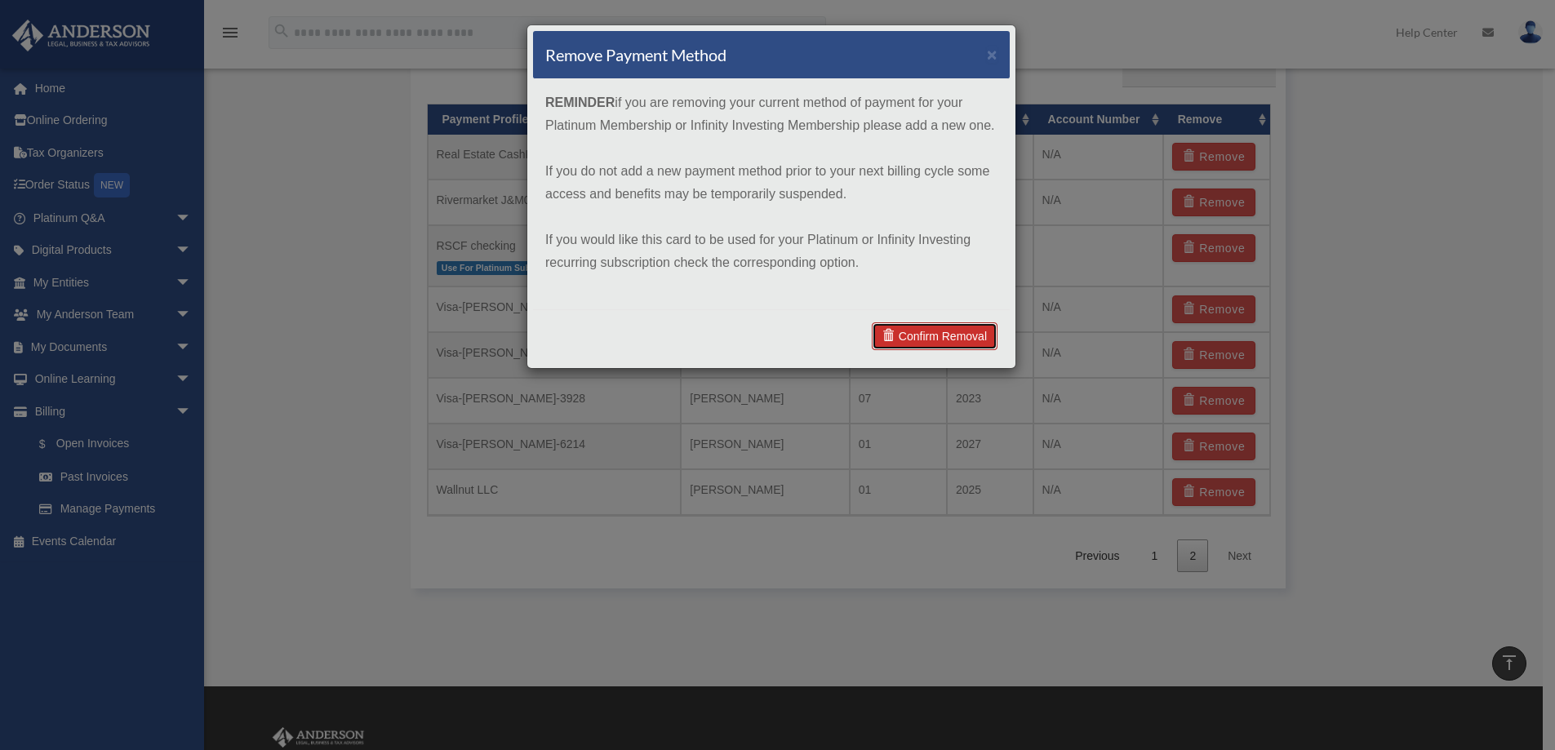
click at [964, 330] on link "Confirm Removal" at bounding box center [935, 336] width 126 height 28
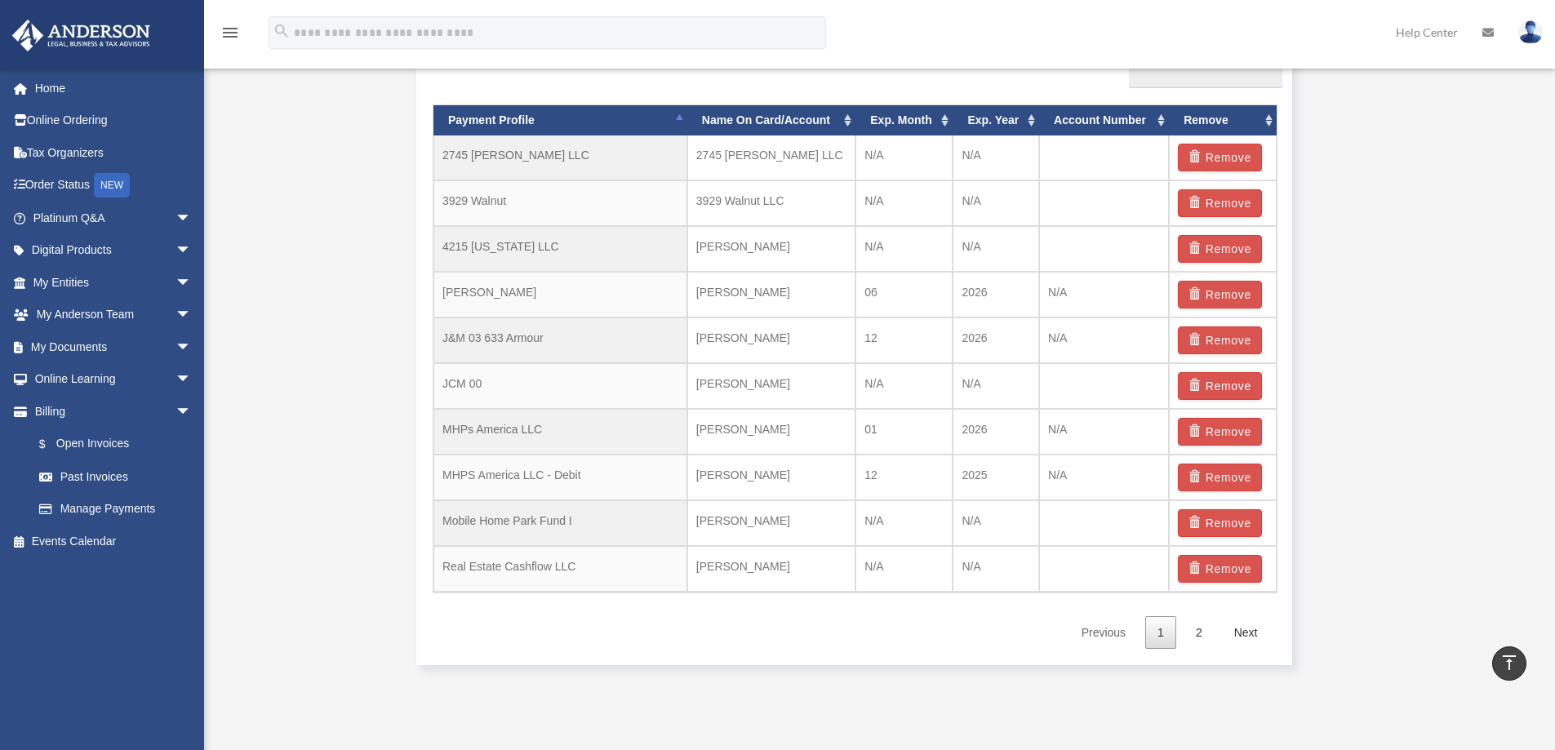
click at [1203, 633] on link "2" at bounding box center [1199, 632] width 31 height 33
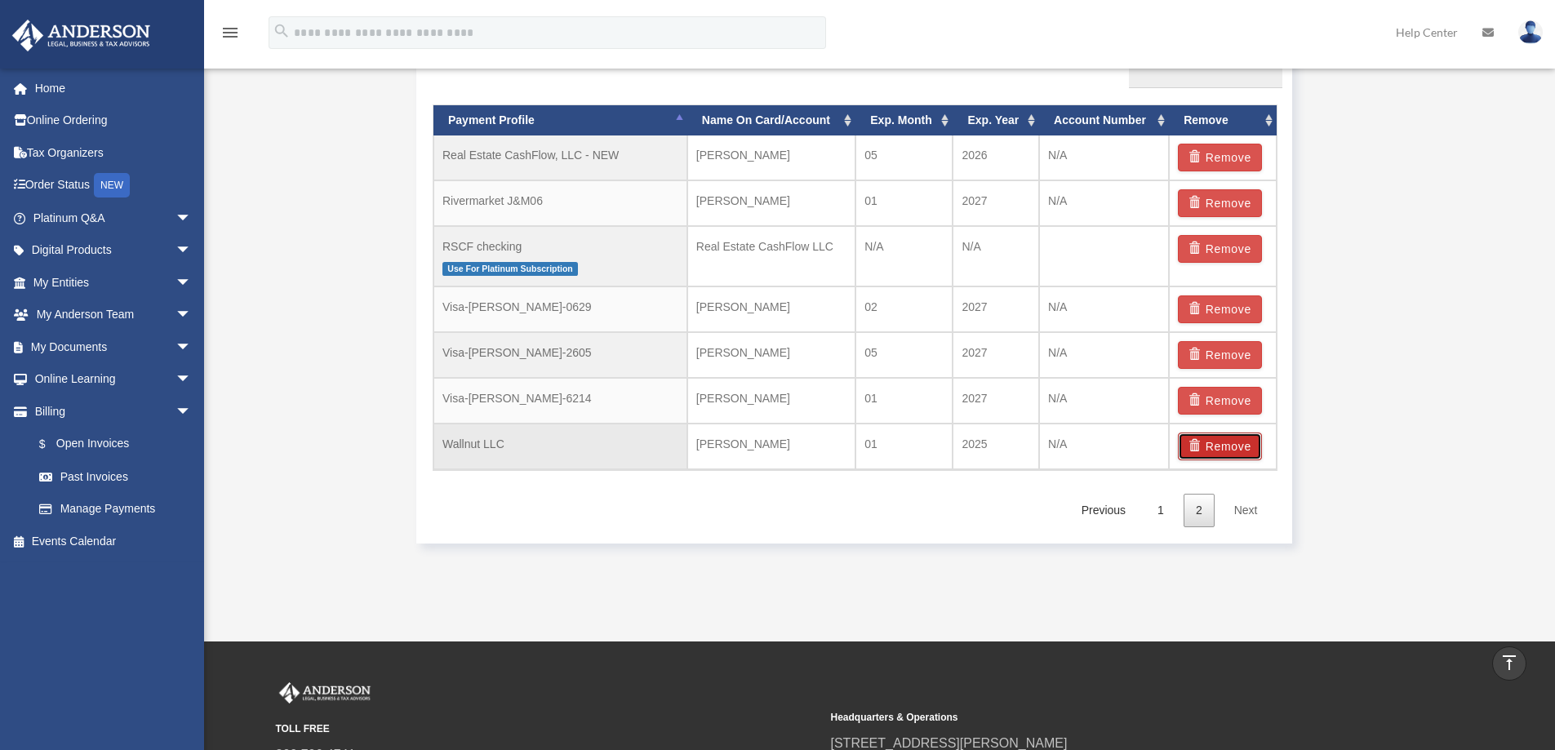
click at [1229, 446] on button "Remove" at bounding box center [1220, 447] width 84 height 28
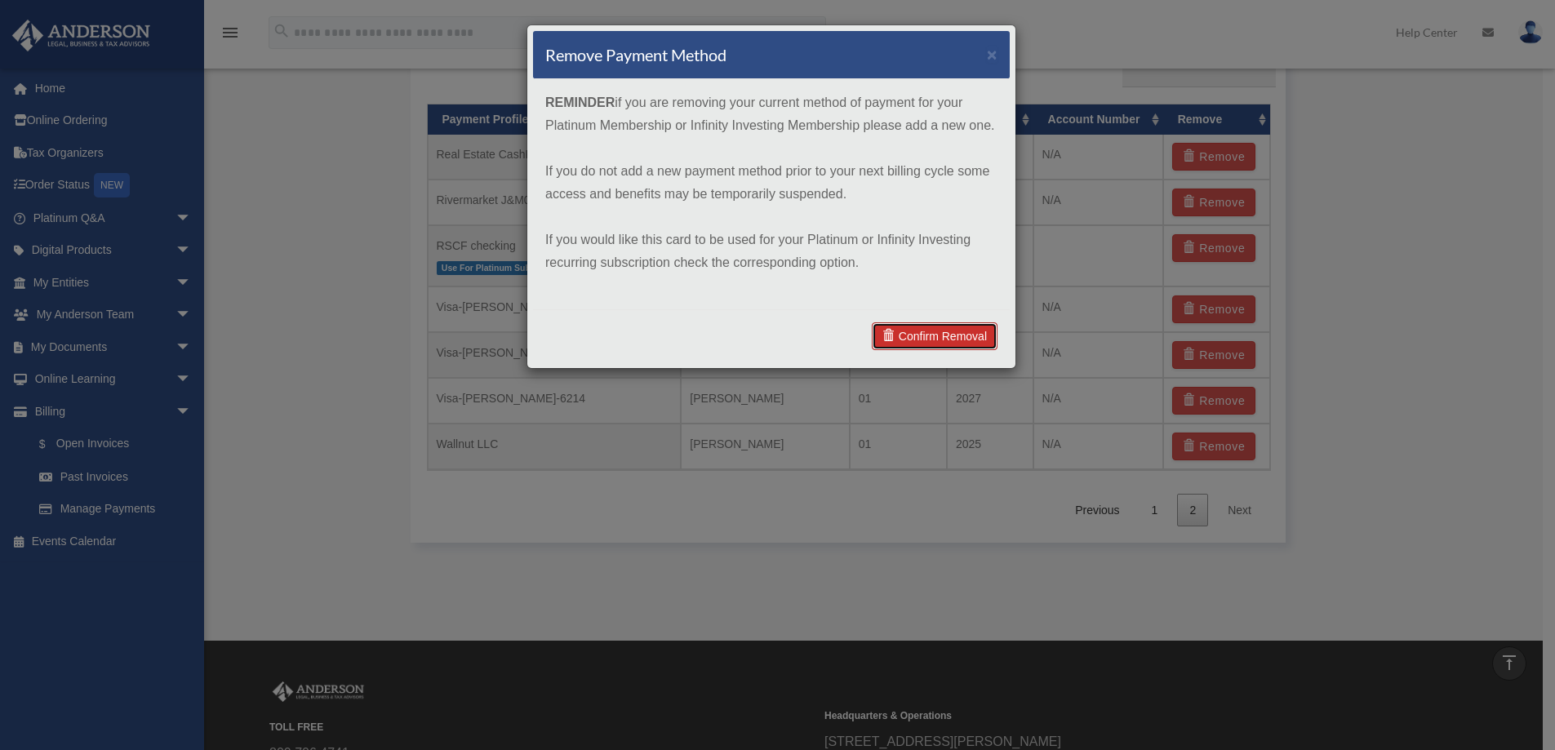
click at [969, 333] on link "Confirm Removal" at bounding box center [935, 336] width 126 height 28
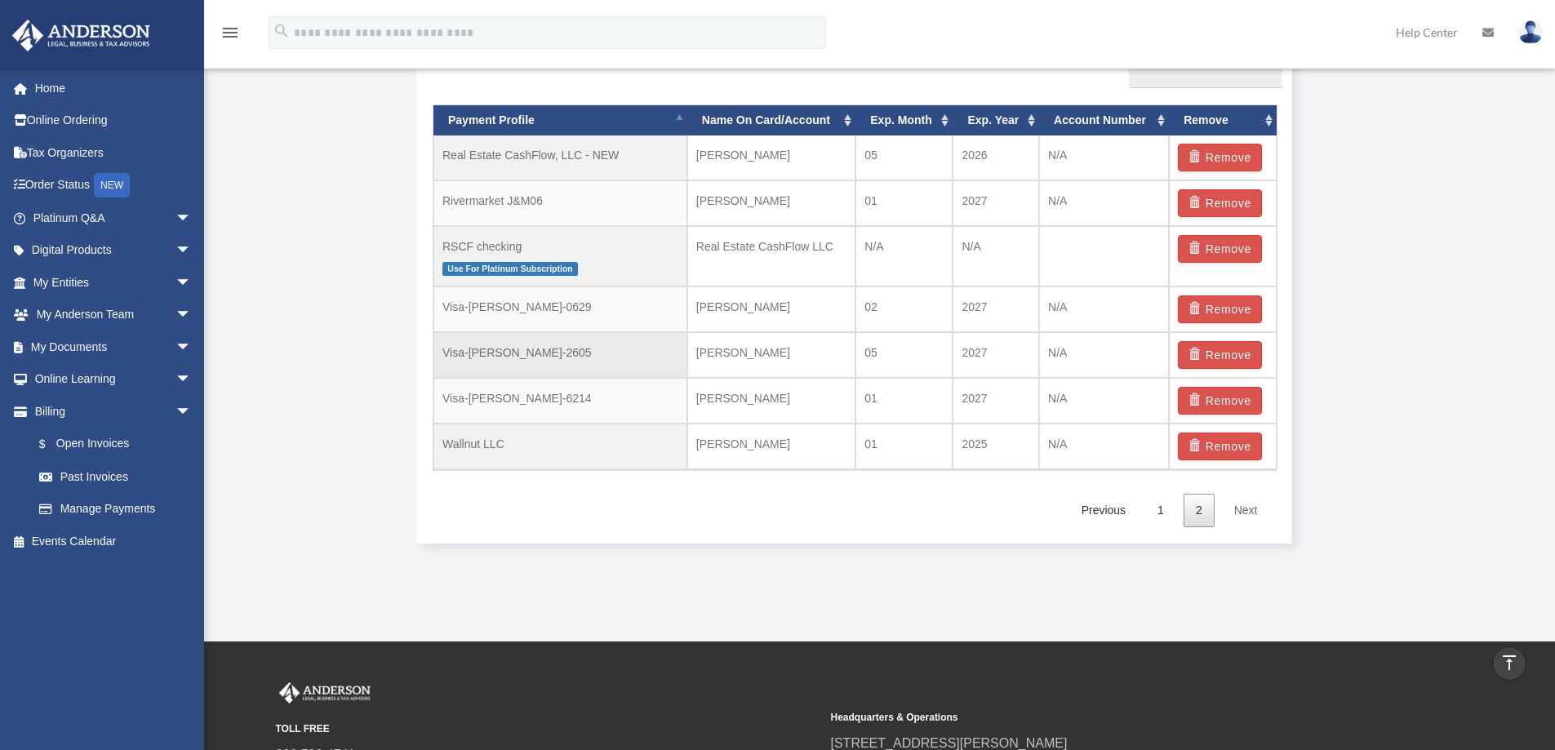
scroll to position [1077, 0]
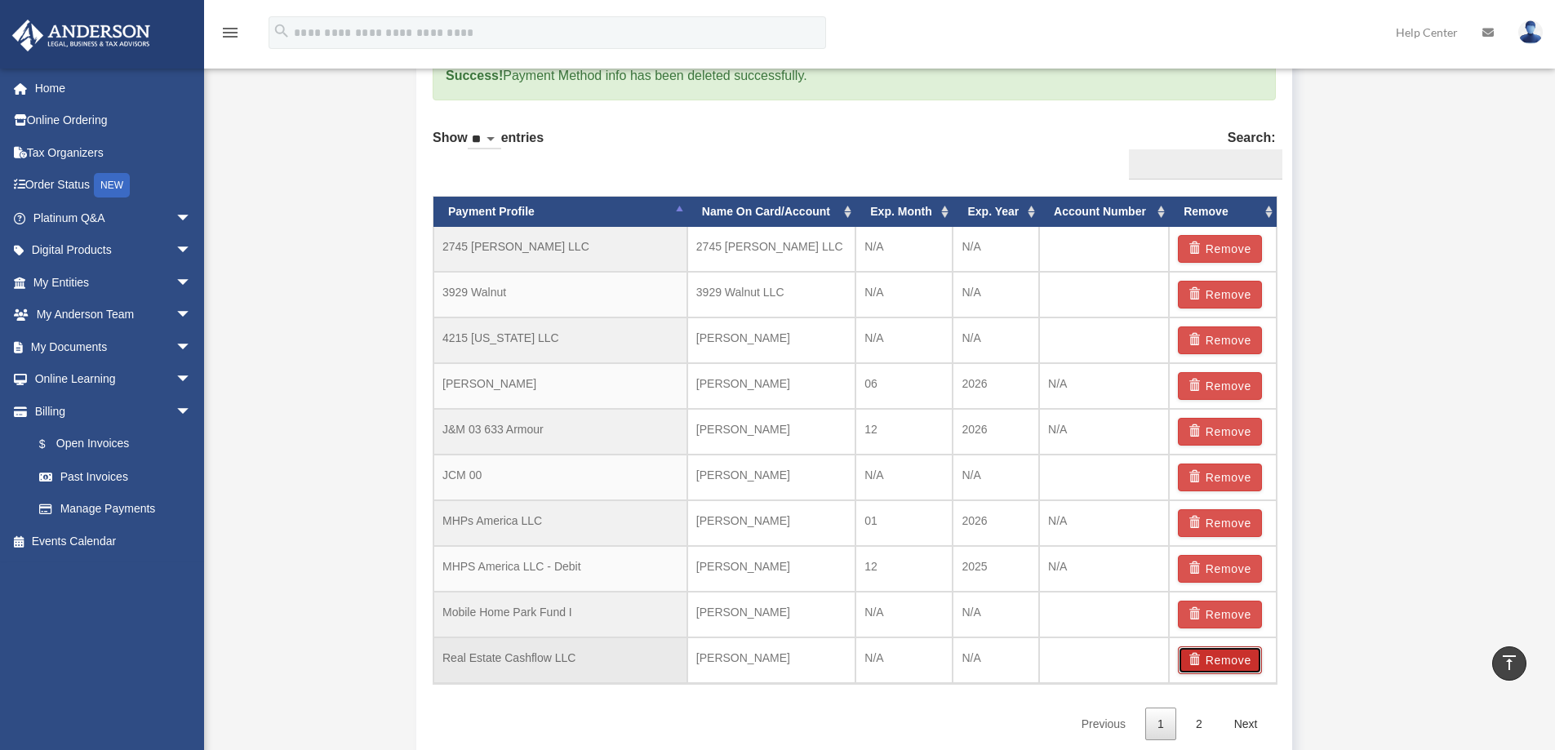
click at [1243, 661] on button "Remove" at bounding box center [1220, 661] width 84 height 28
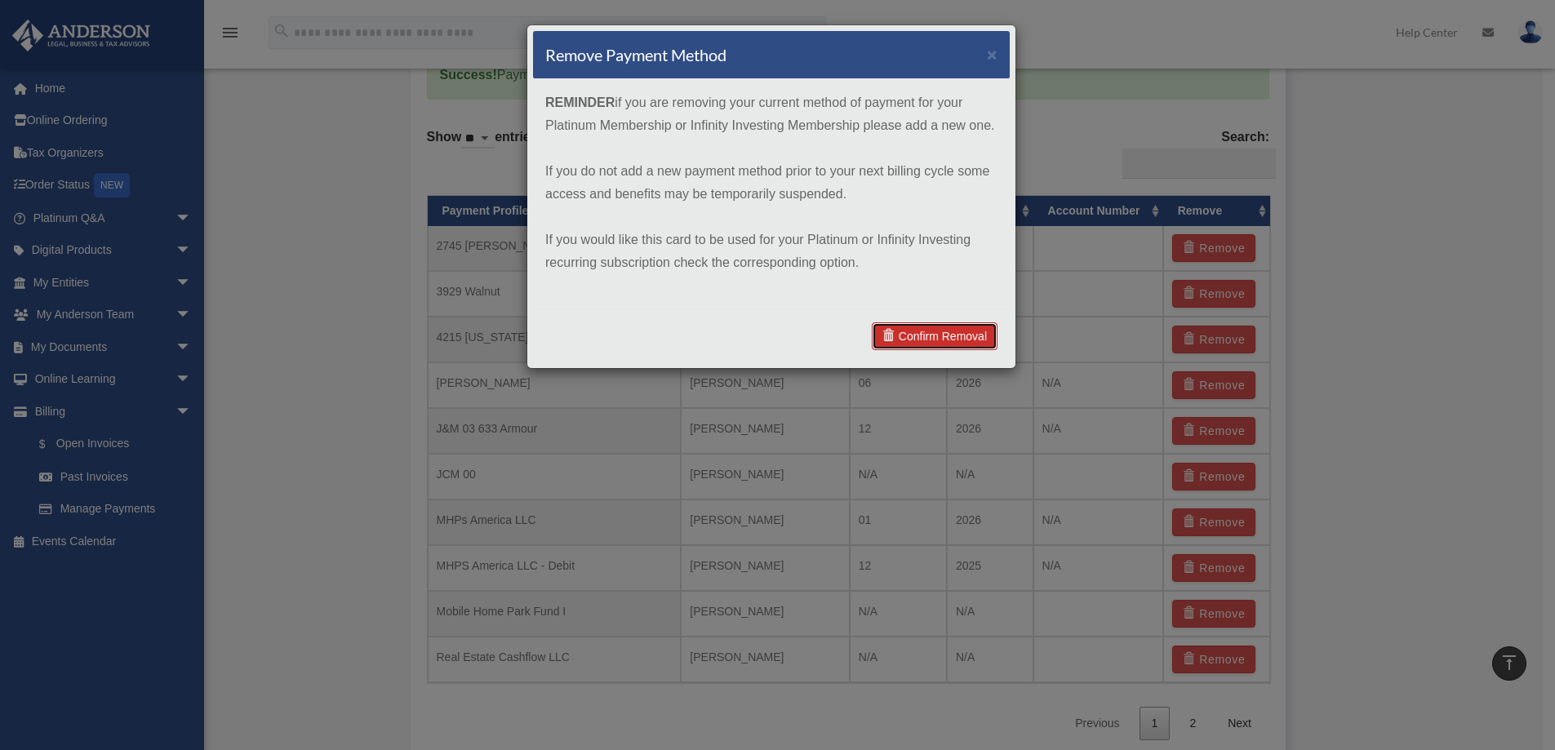
click at [945, 332] on link "Confirm Removal" at bounding box center [935, 336] width 126 height 28
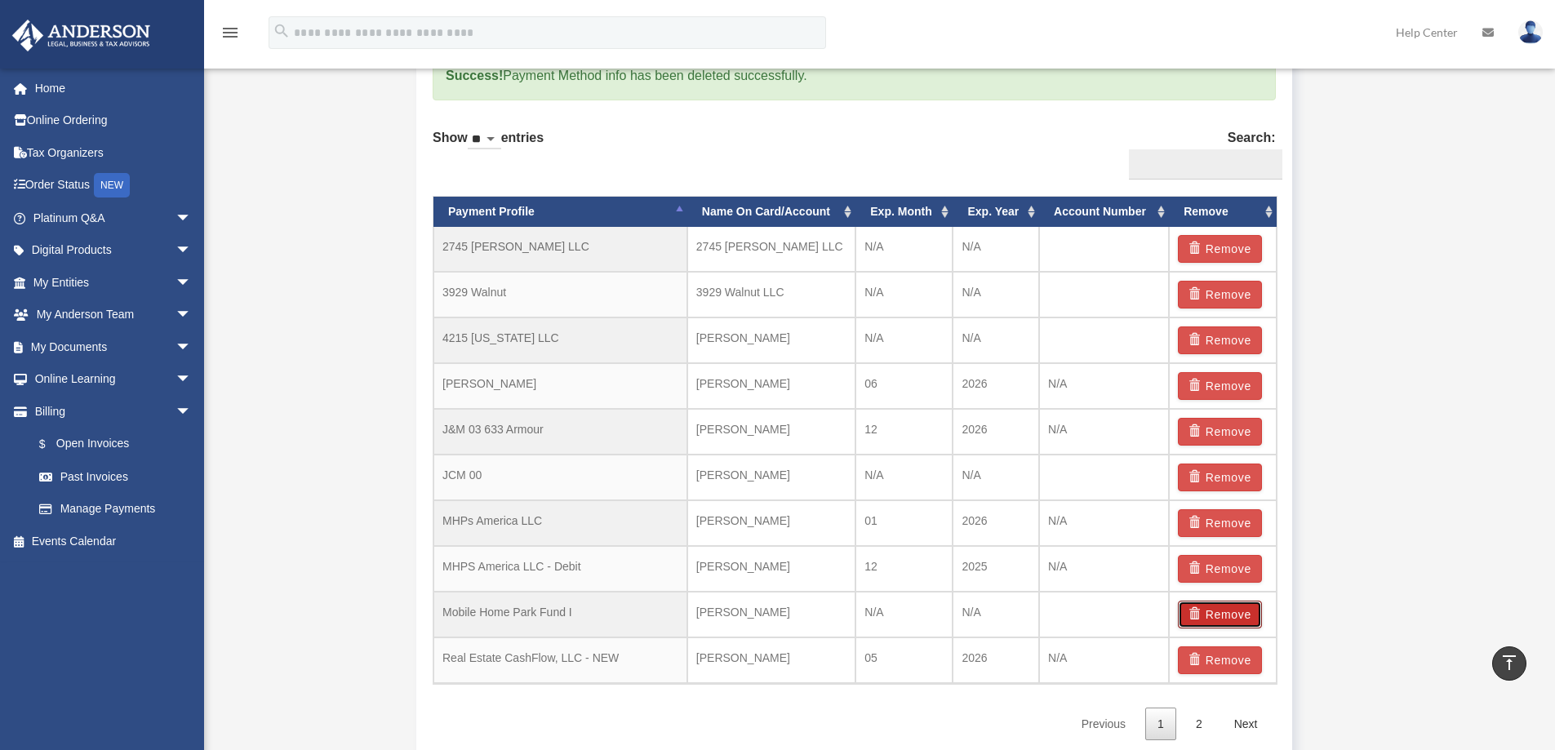
click at [1228, 615] on button "Remove" at bounding box center [1220, 615] width 84 height 28
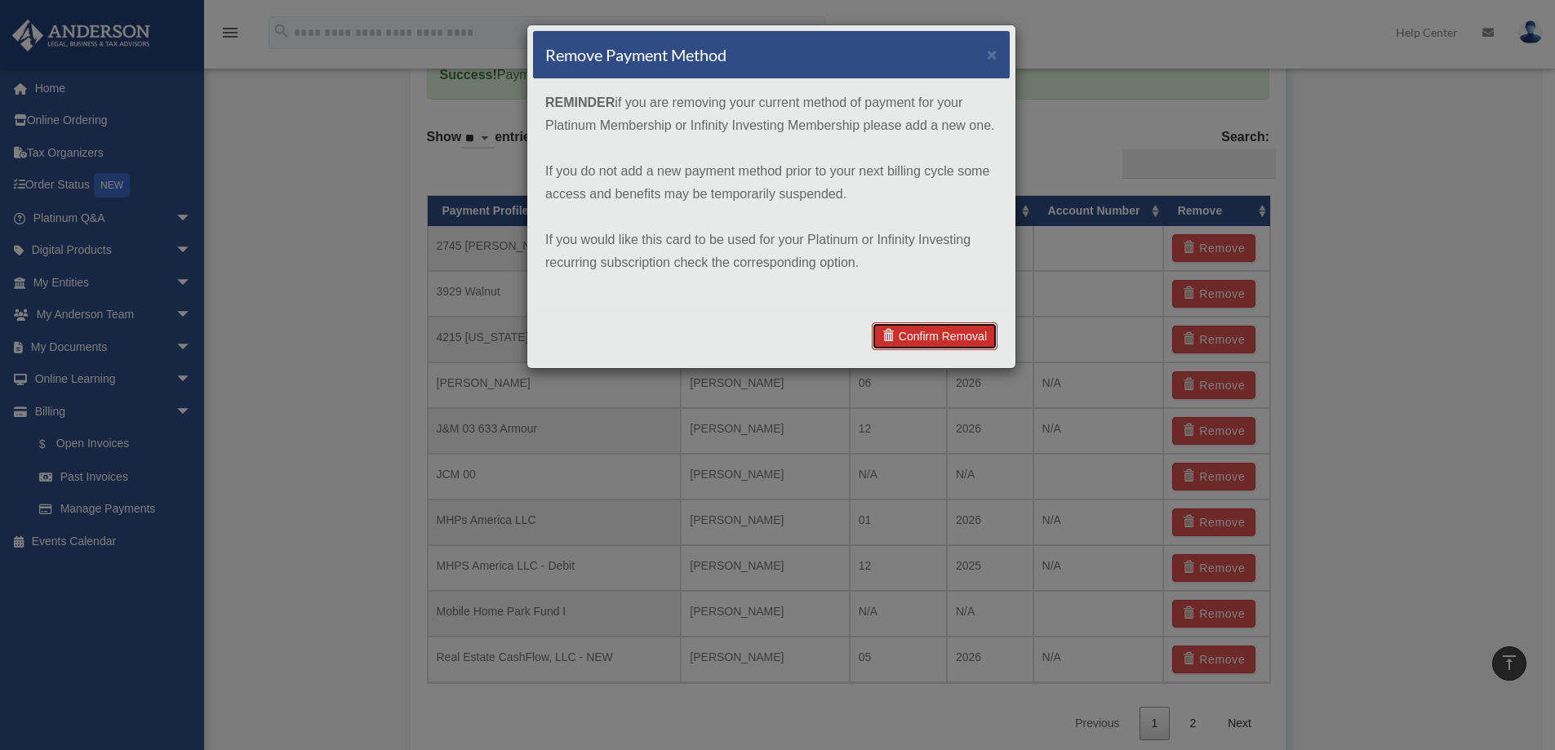
click at [952, 331] on link "Confirm Removal" at bounding box center [935, 336] width 126 height 28
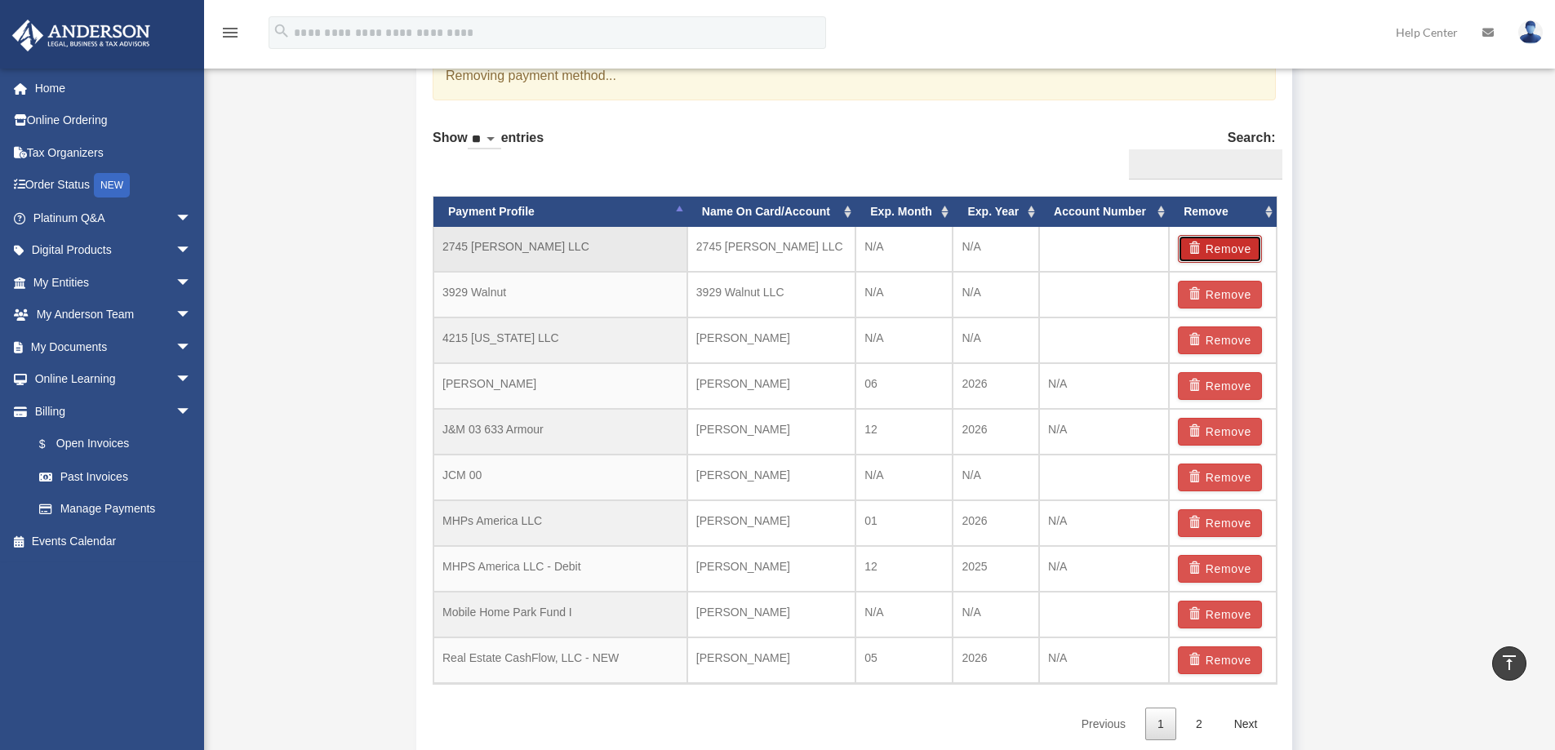
click at [1223, 247] on button "Remove" at bounding box center [1220, 249] width 84 height 28
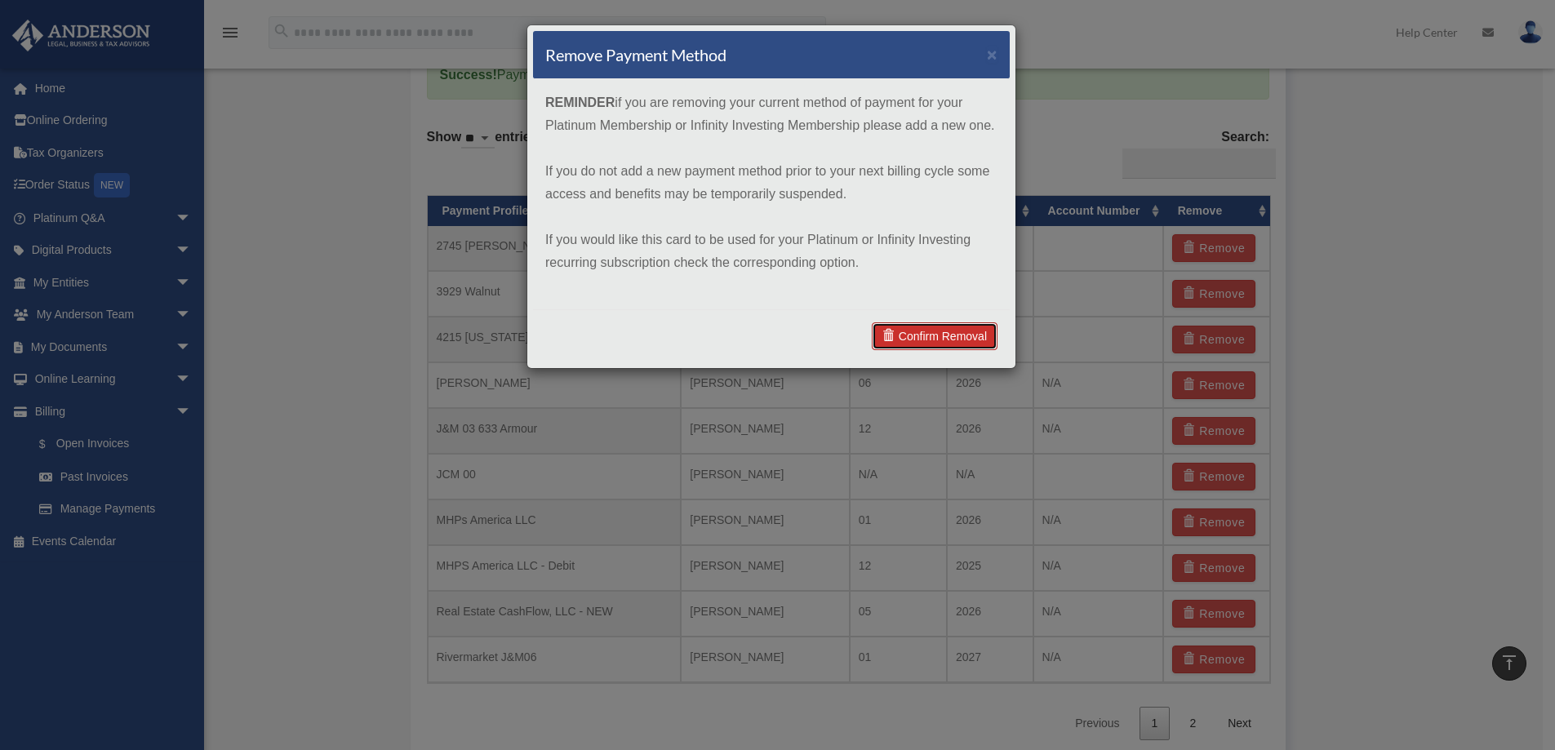
click at [927, 331] on link "Confirm Removal" at bounding box center [935, 336] width 126 height 28
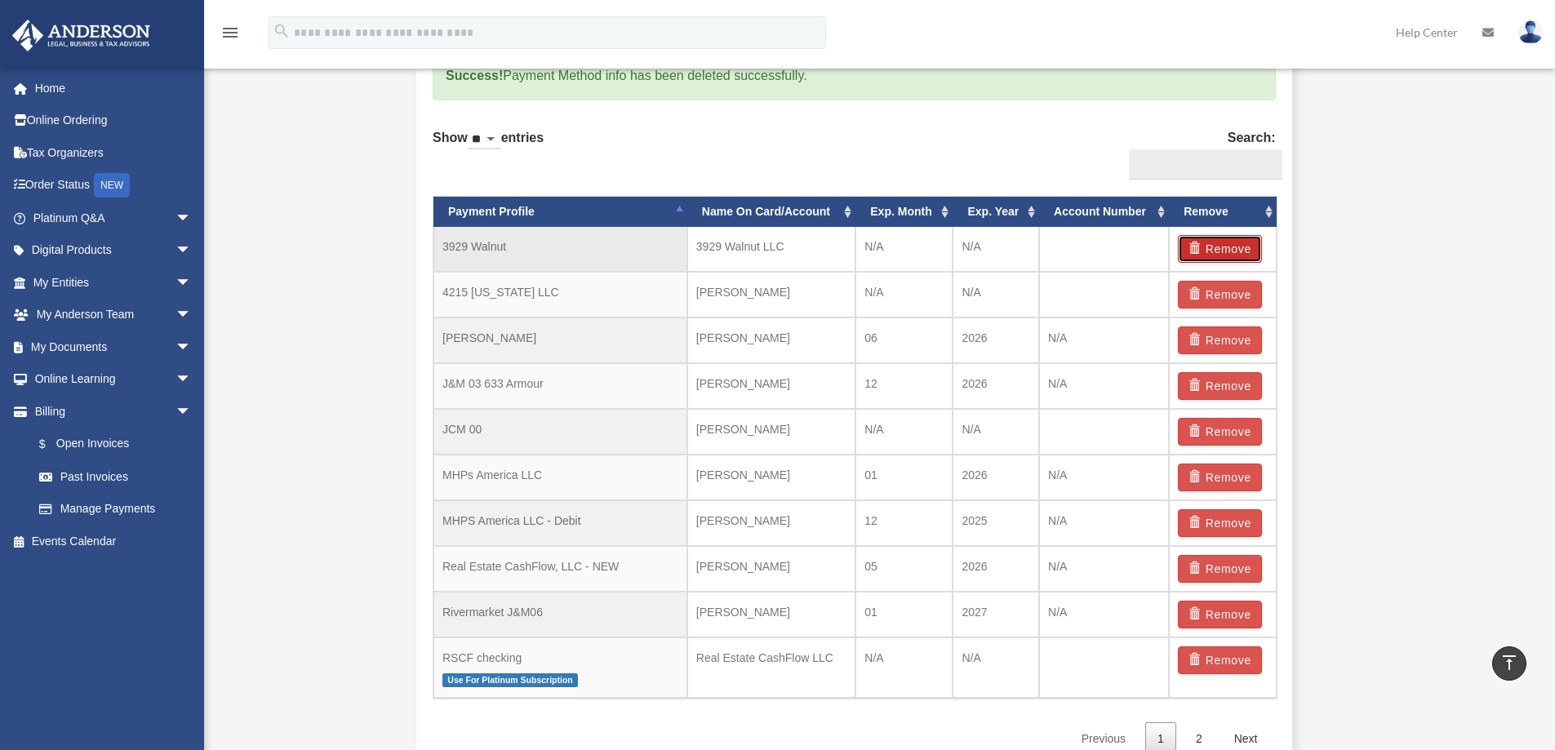
click at [1237, 245] on button "Remove" at bounding box center [1220, 249] width 84 height 28
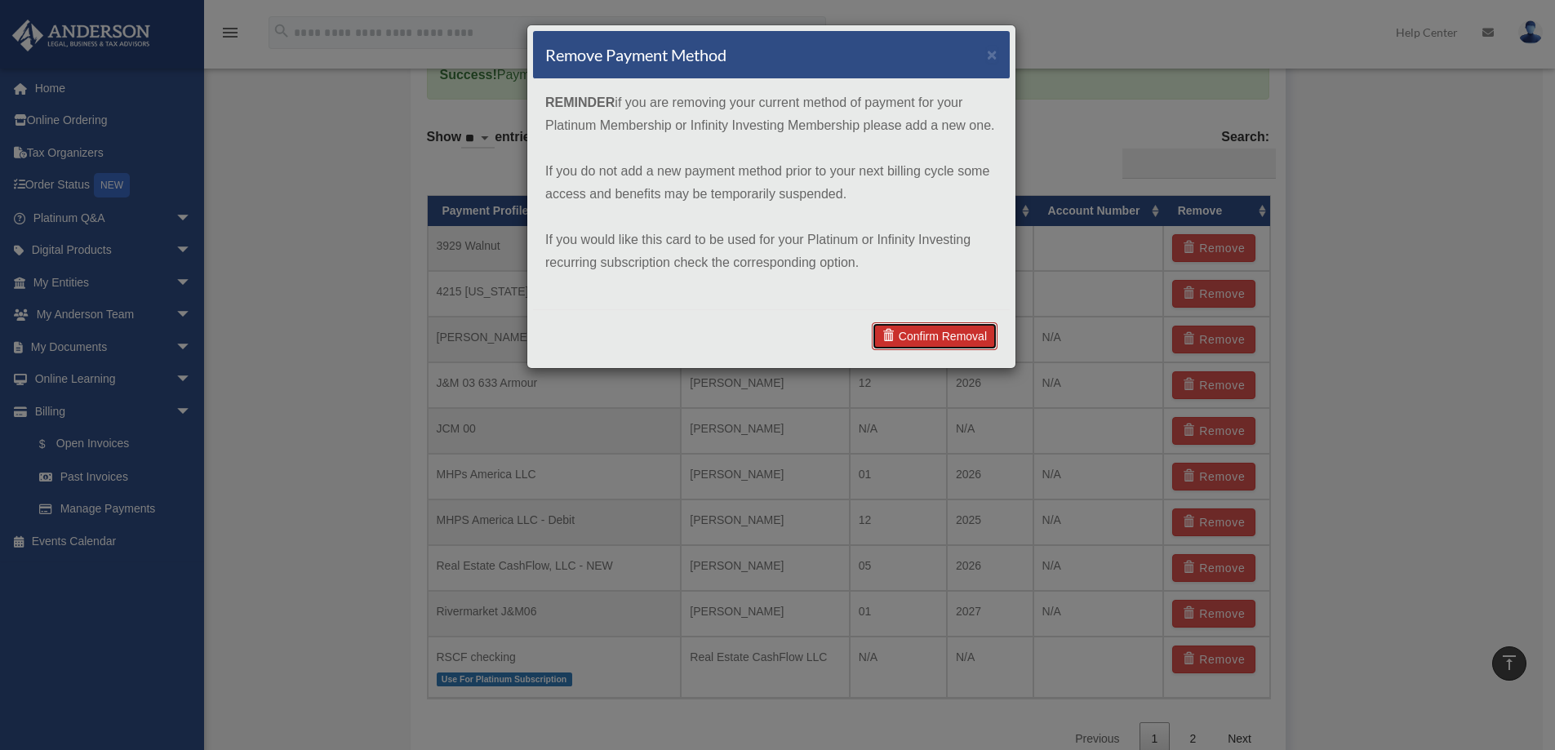
click at [926, 322] on link "Confirm Removal" at bounding box center [935, 336] width 126 height 28
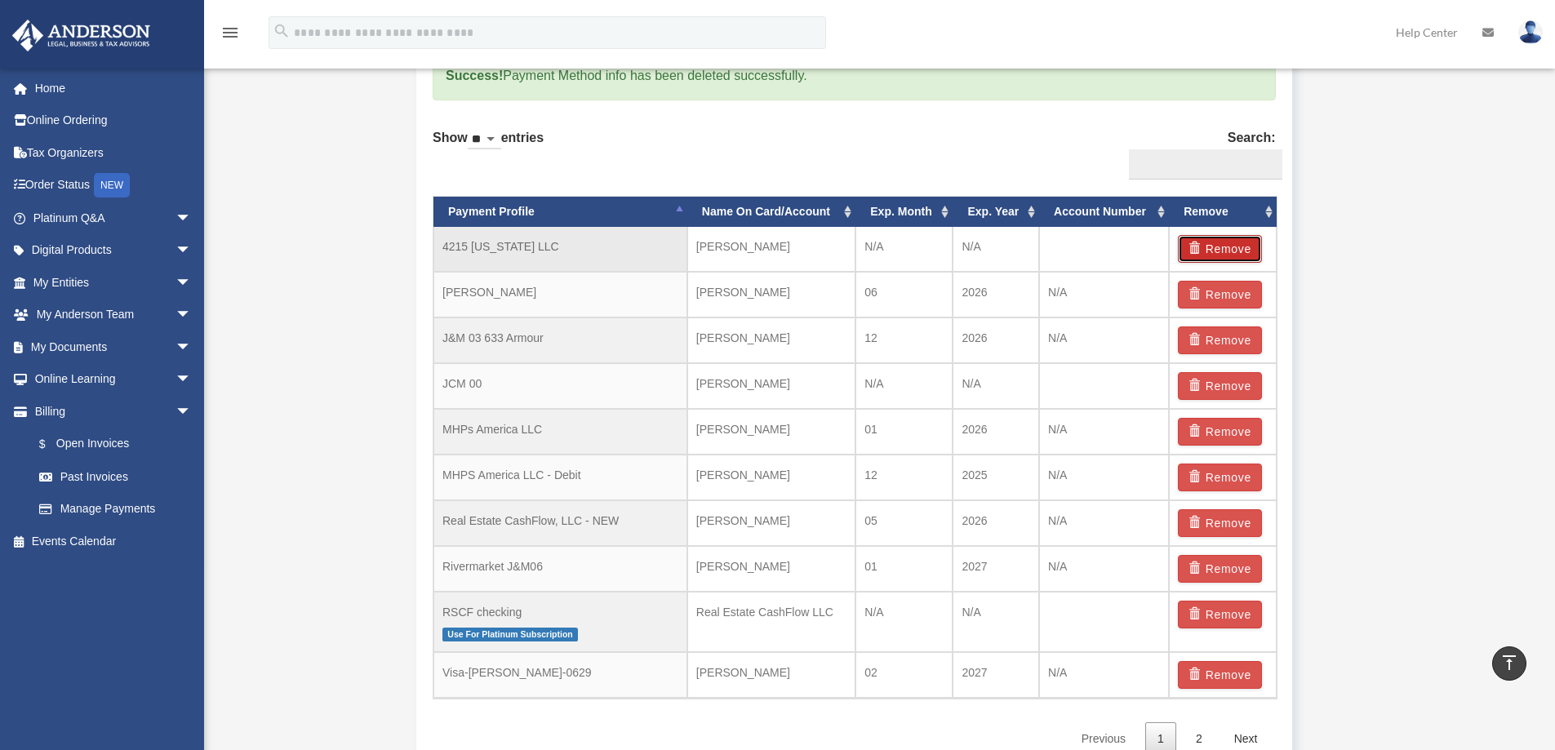
click at [1236, 243] on button "Remove" at bounding box center [1220, 249] width 84 height 28
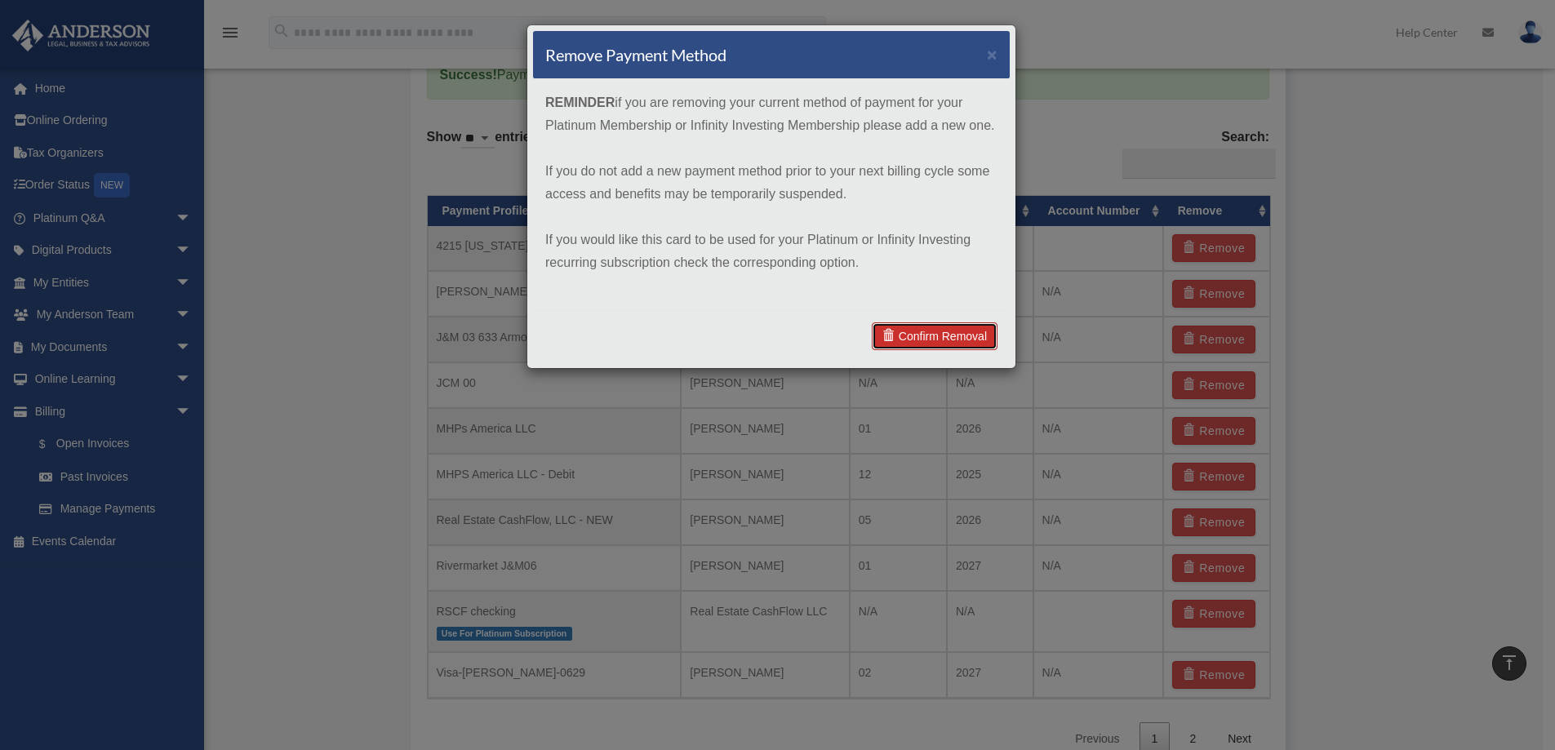
click at [972, 335] on link "Confirm Removal" at bounding box center [935, 336] width 126 height 28
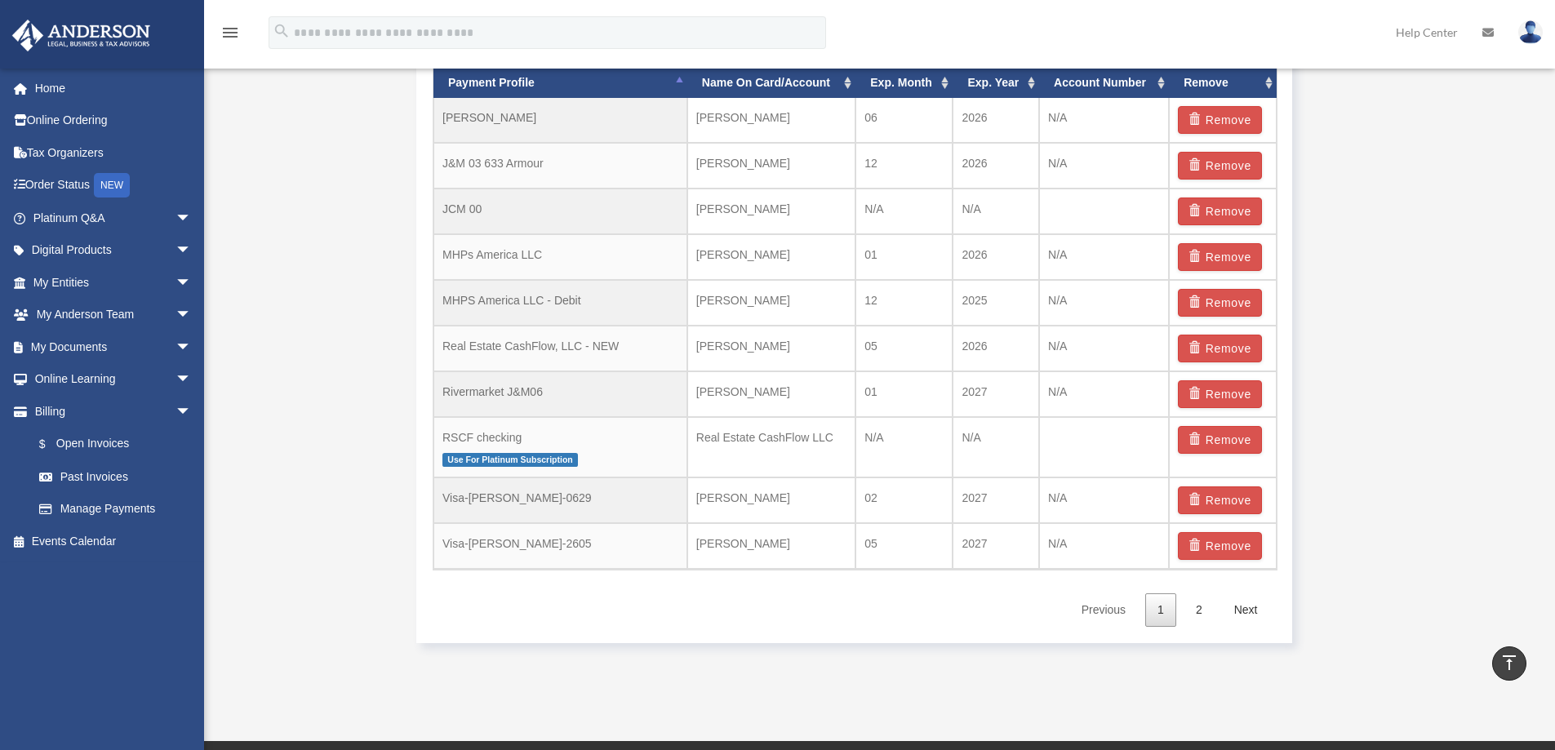
scroll to position [1403, 0]
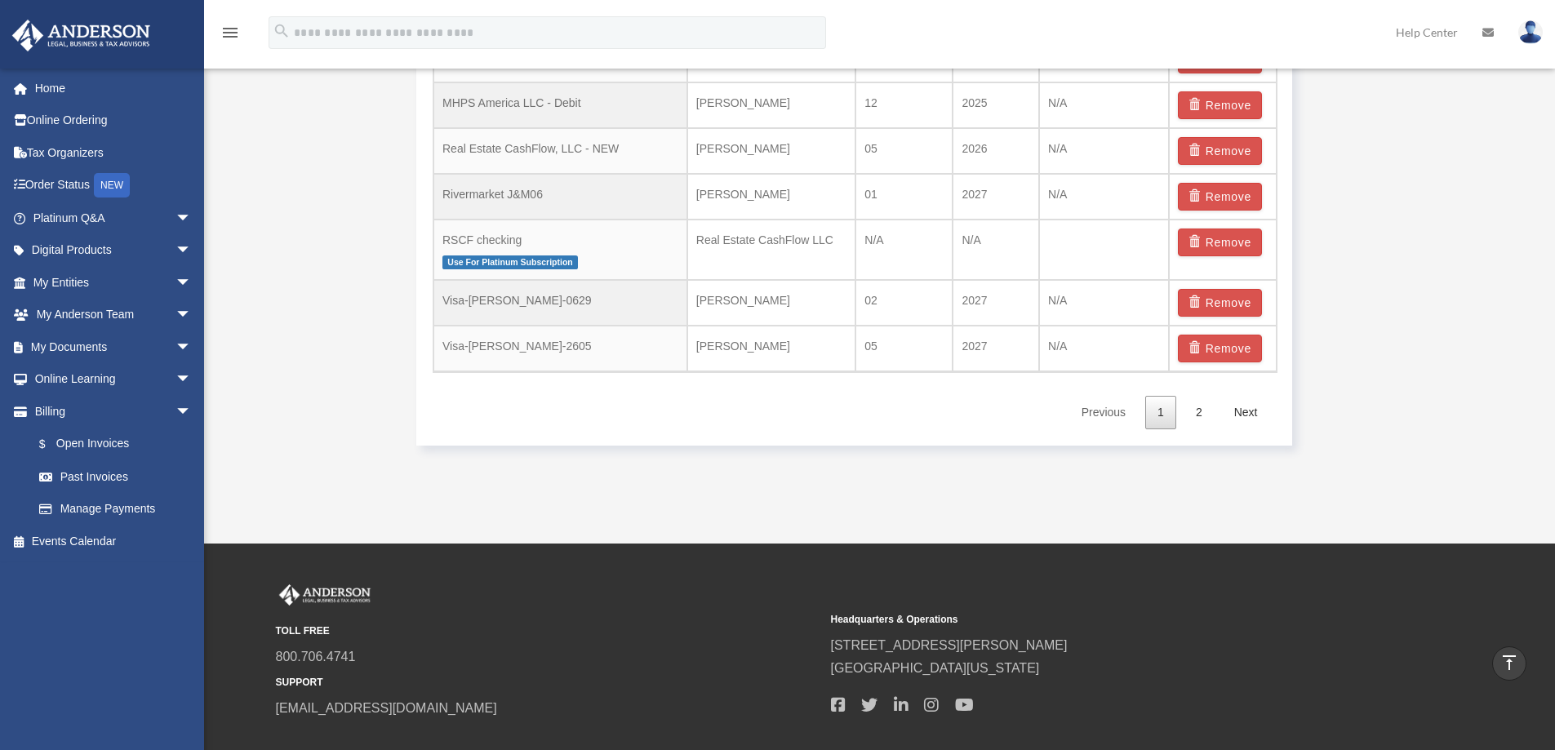
click at [1203, 405] on link "2" at bounding box center [1199, 412] width 31 height 33
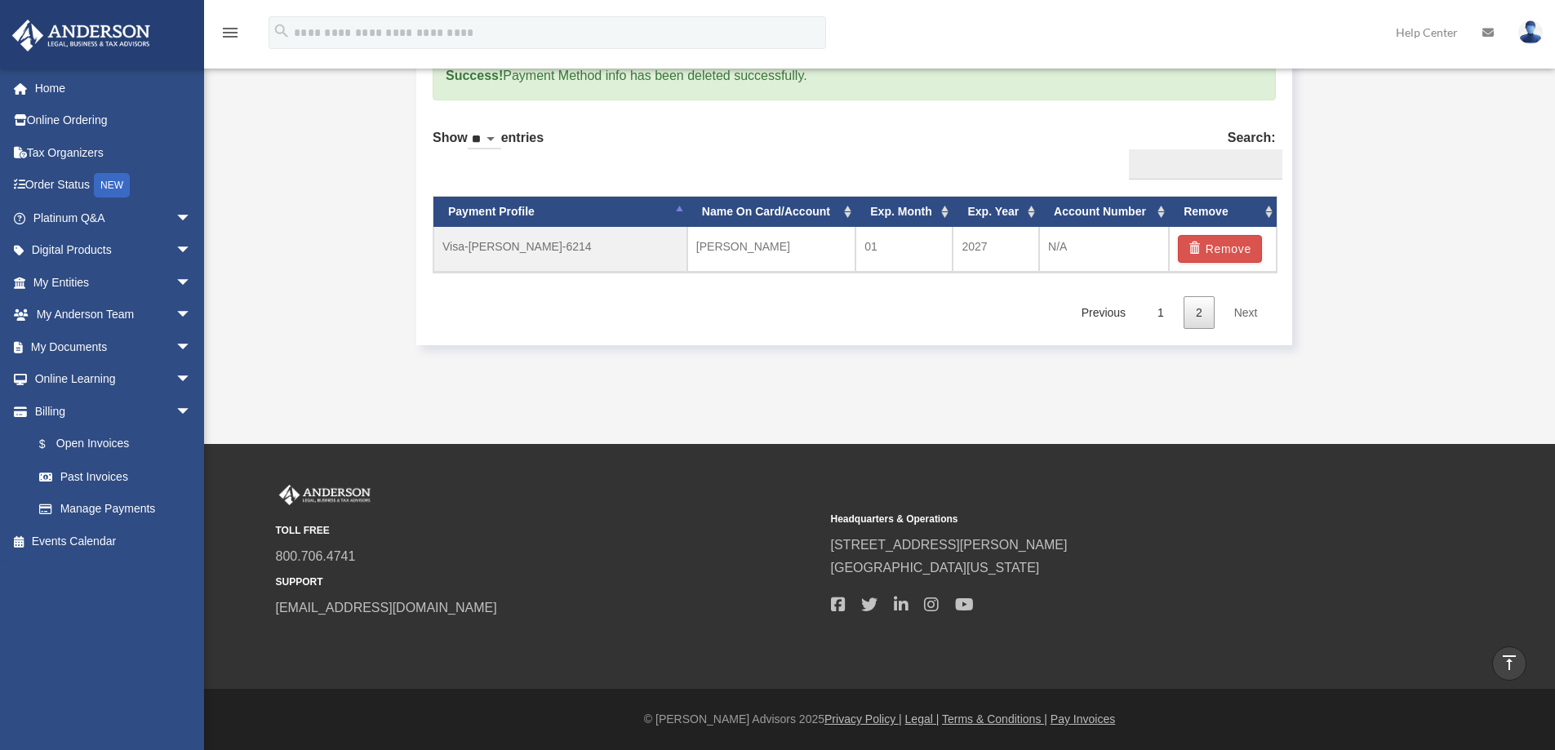
scroll to position [1077, 0]
click at [1225, 246] on button "Remove" at bounding box center [1220, 249] width 84 height 28
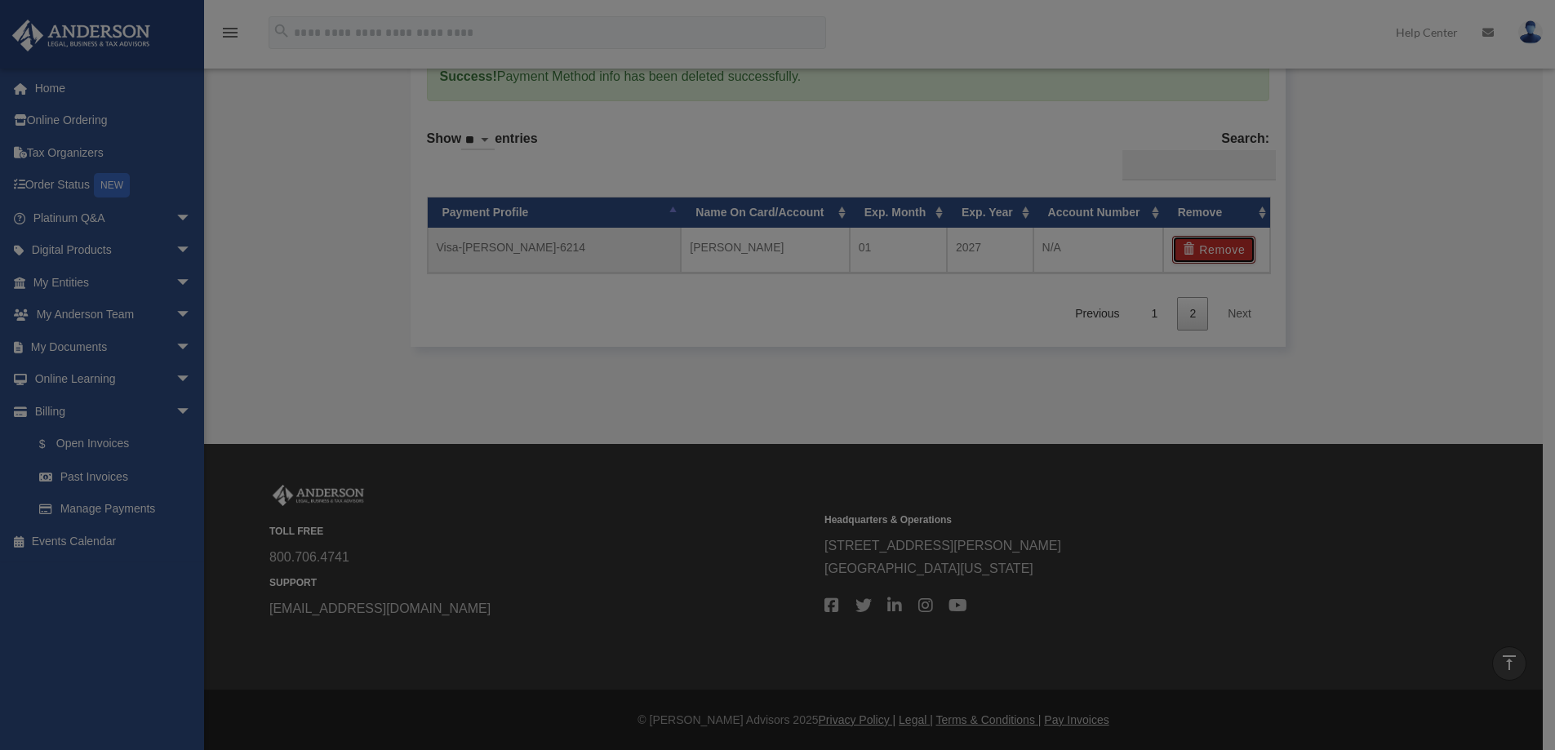
scroll to position [1075, 0]
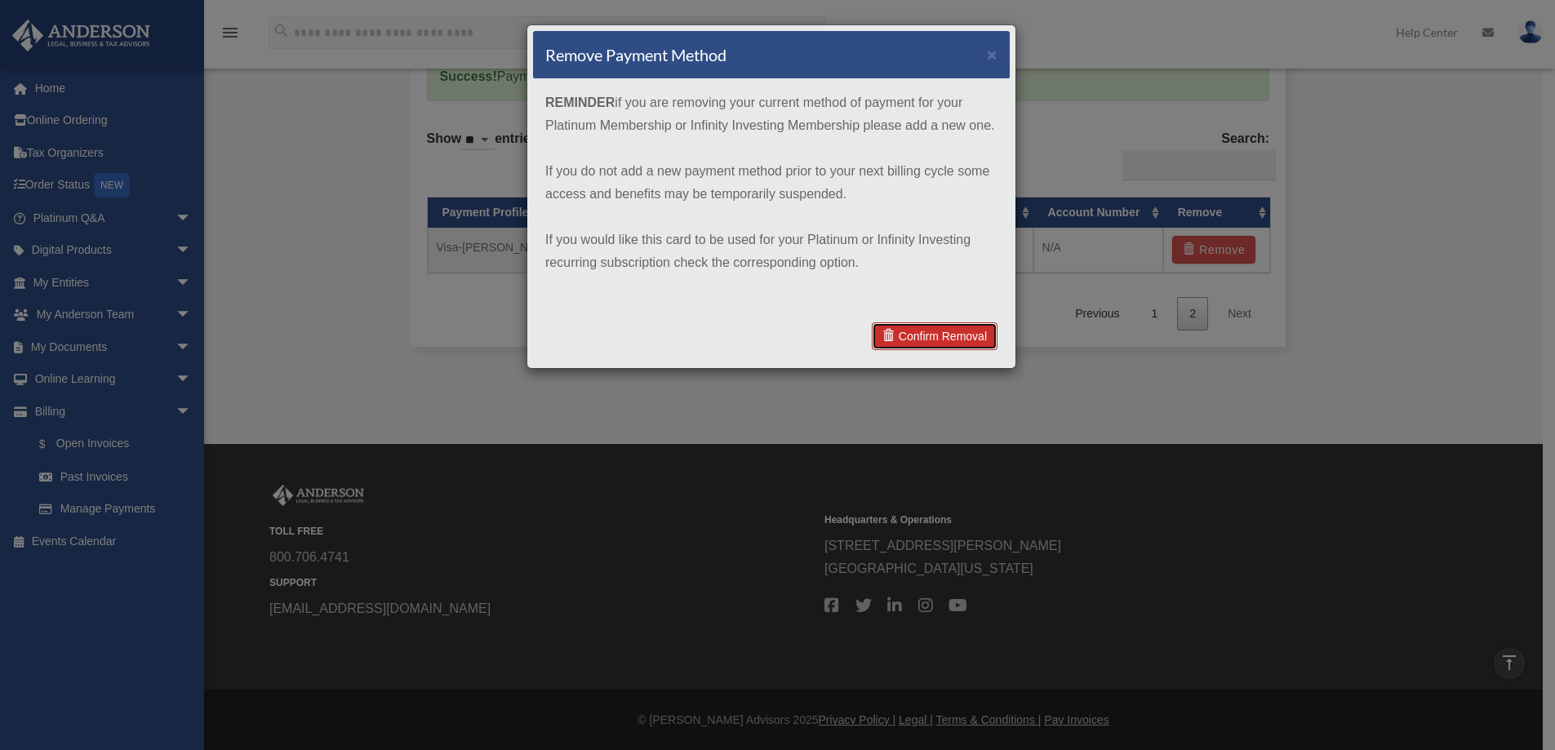
click at [975, 337] on link "Confirm Removal" at bounding box center [935, 336] width 126 height 28
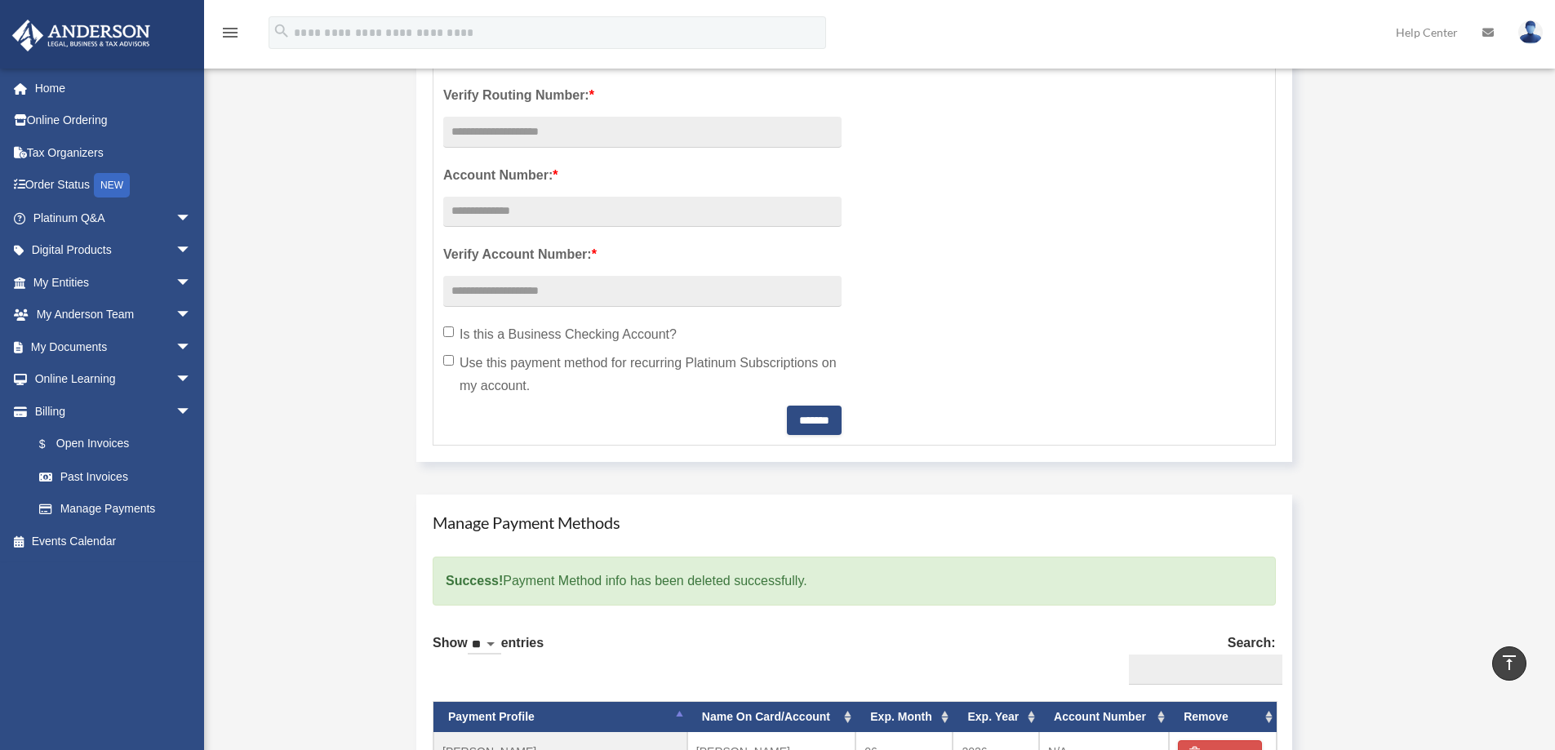
scroll to position [82, 0]
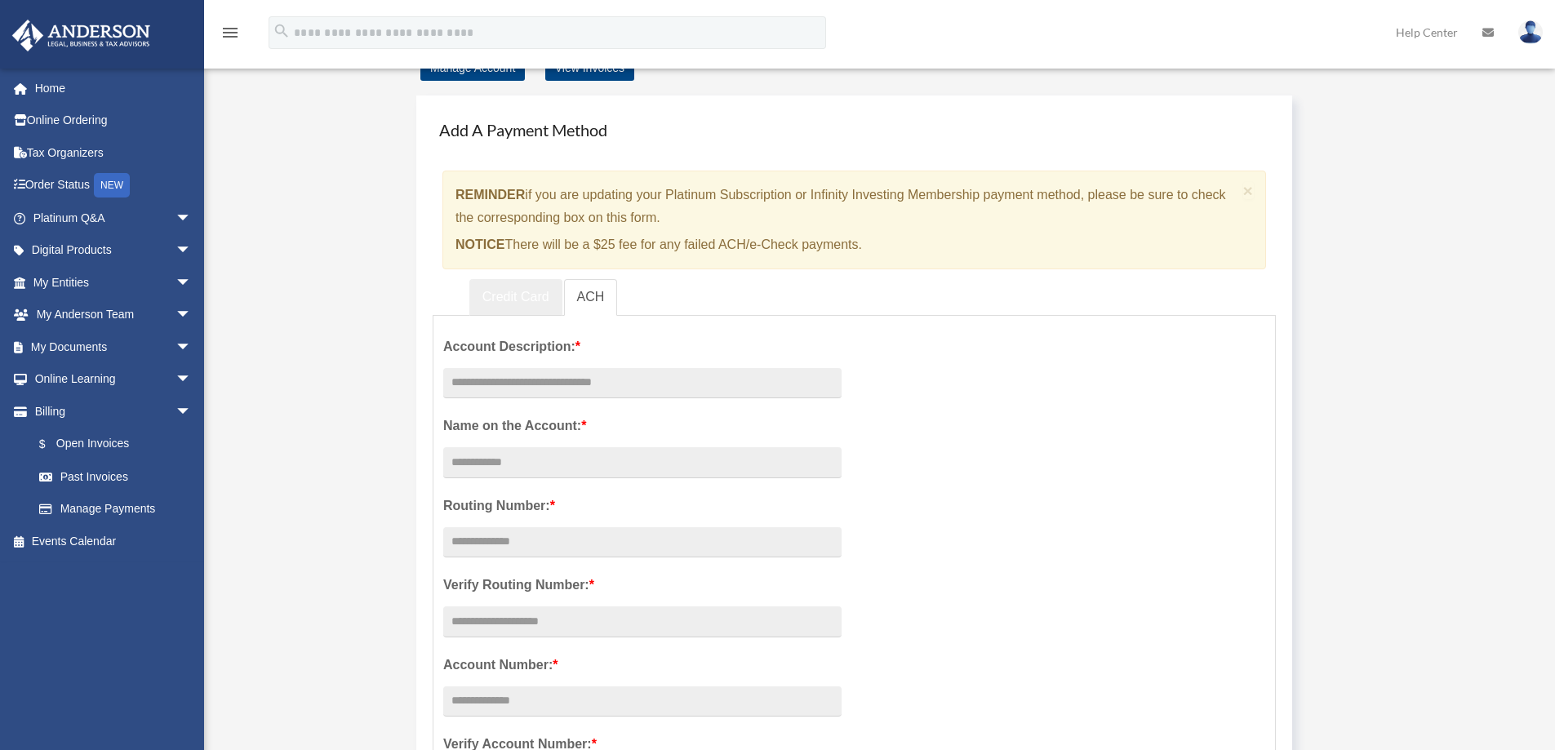
click at [509, 293] on link "Credit Card" at bounding box center [515, 297] width 93 height 37
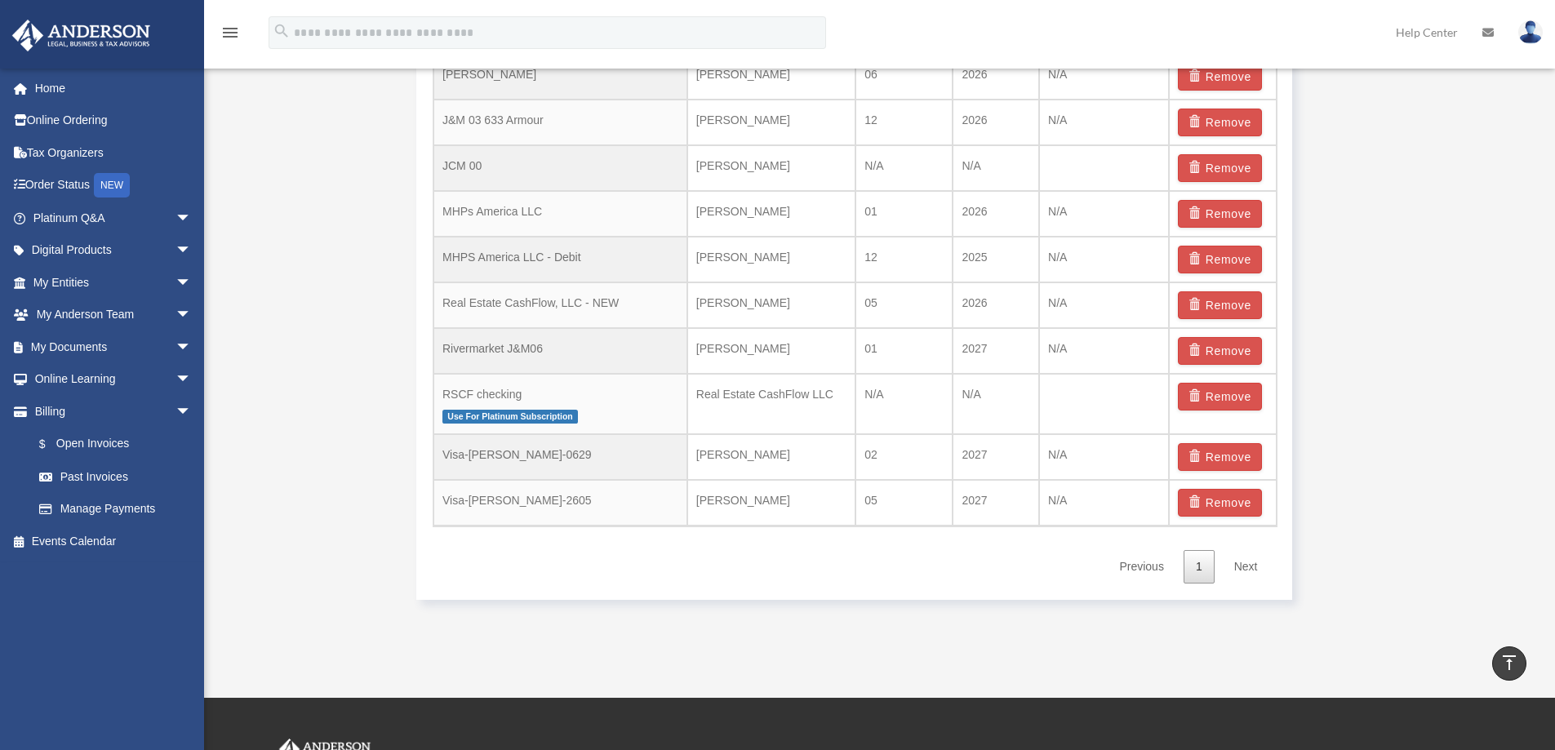
scroll to position [1061, 0]
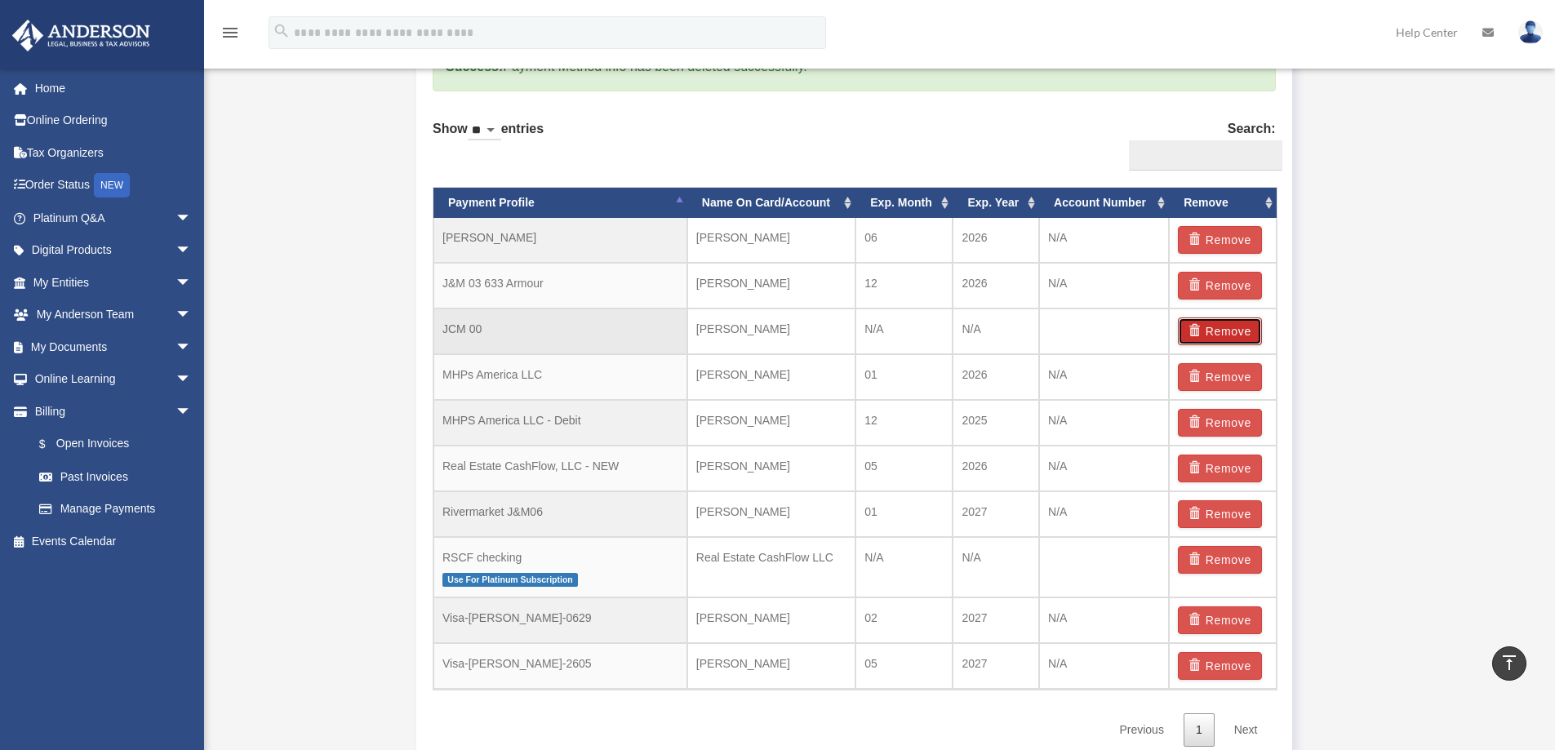
click at [1220, 323] on button "Remove" at bounding box center [1220, 332] width 84 height 28
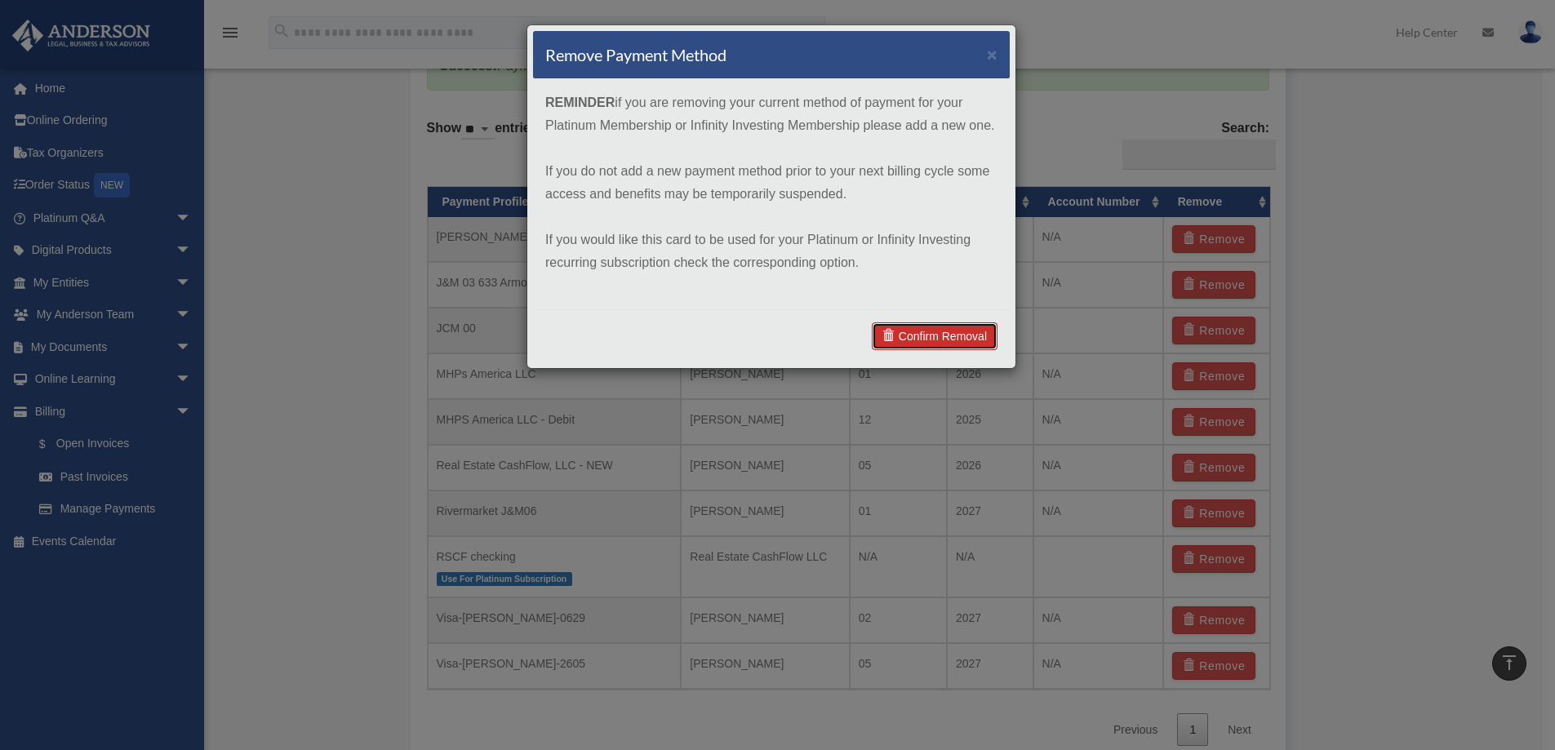
click at [953, 325] on link "Confirm Removal" at bounding box center [935, 336] width 126 height 28
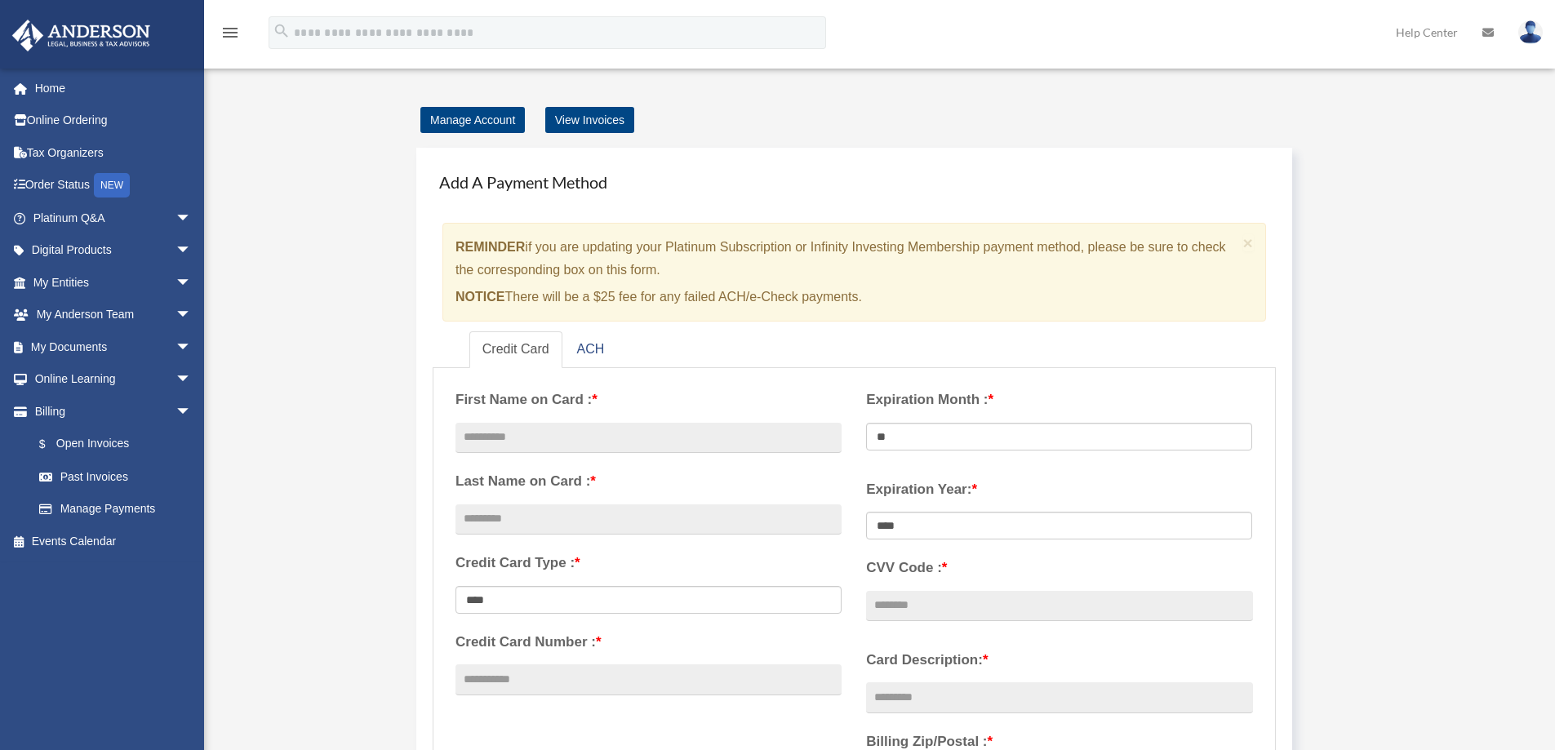
scroll to position [0, 0]
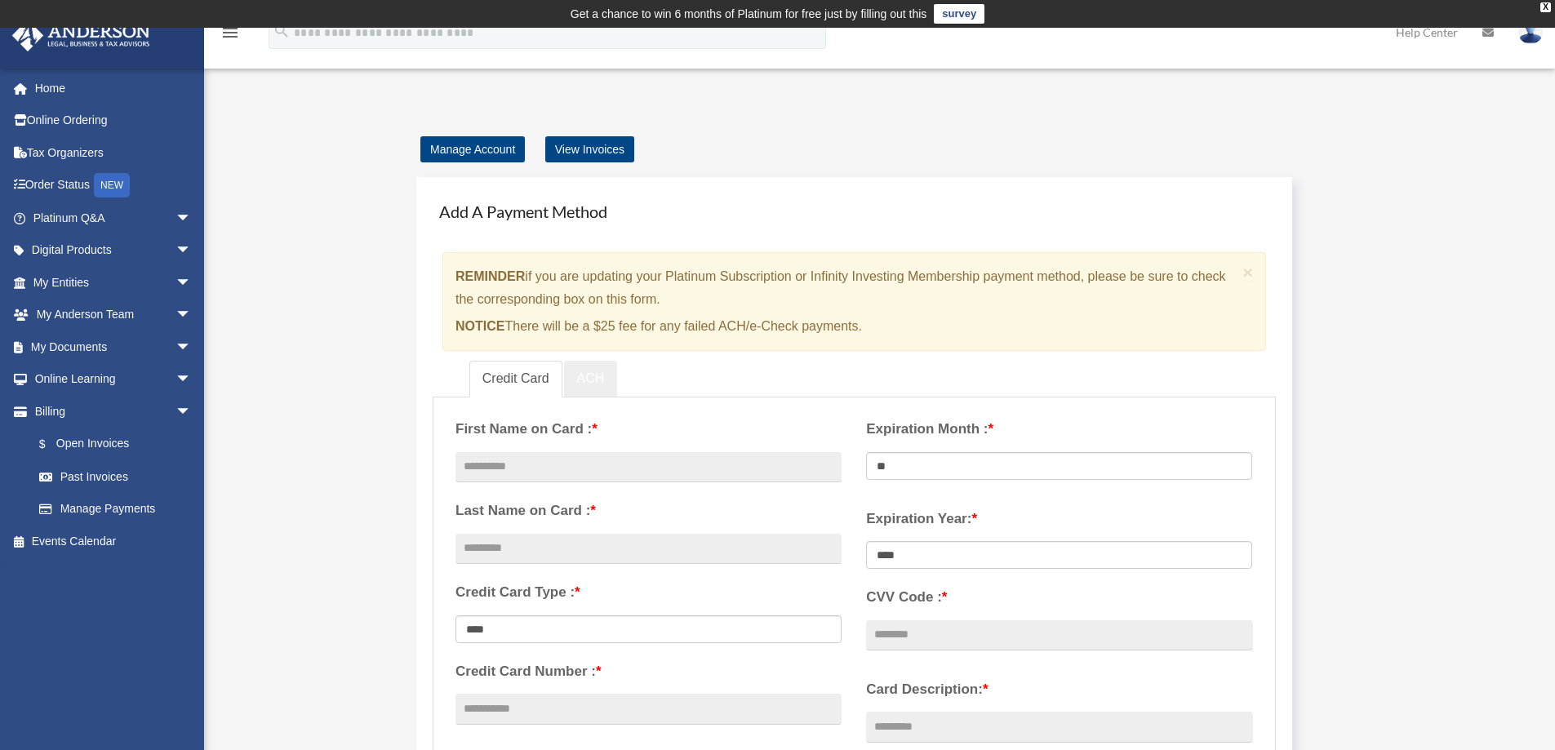
click at [600, 381] on link "ACH" at bounding box center [591, 379] width 54 height 37
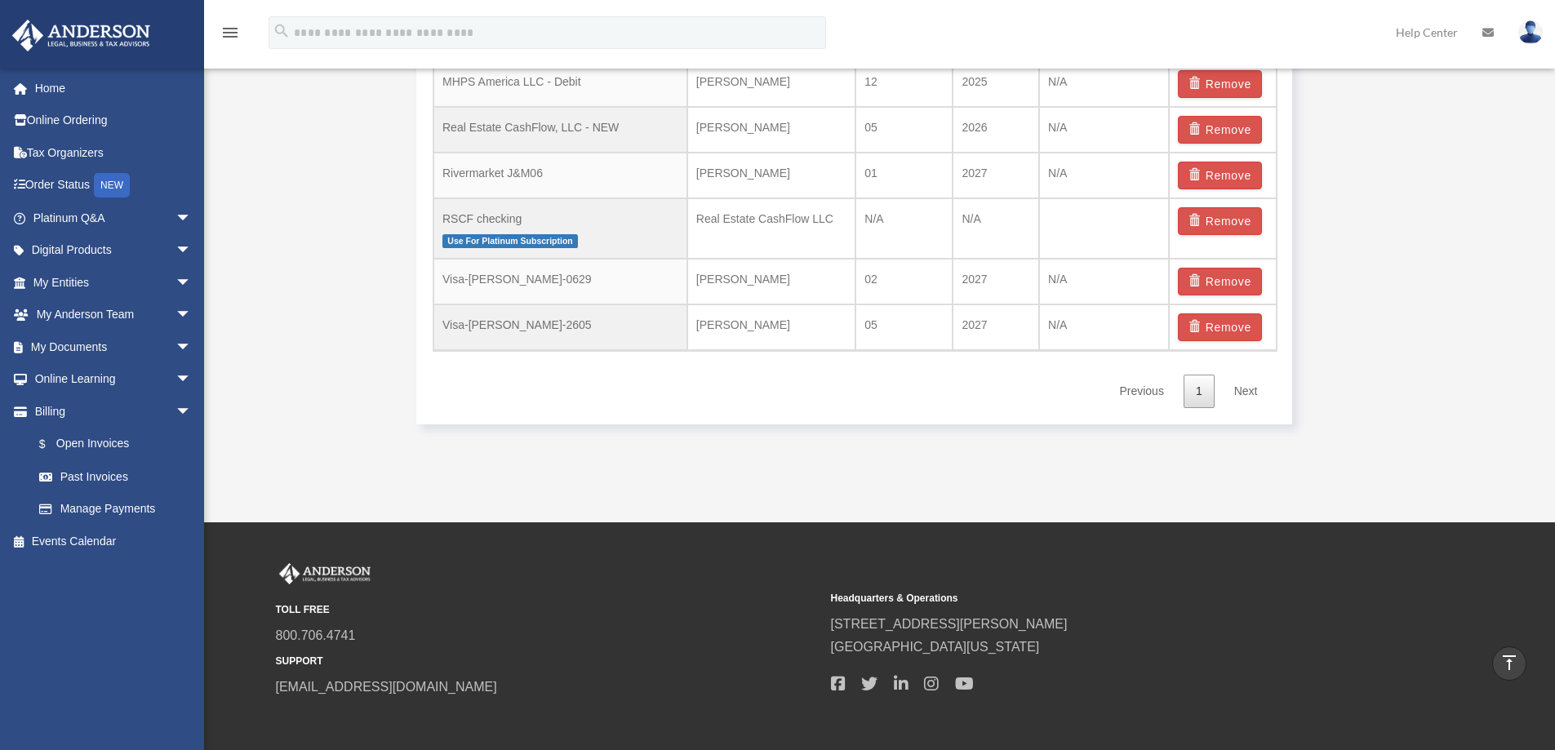
scroll to position [1457, 0]
